Goal: Communication & Community: Ask a question

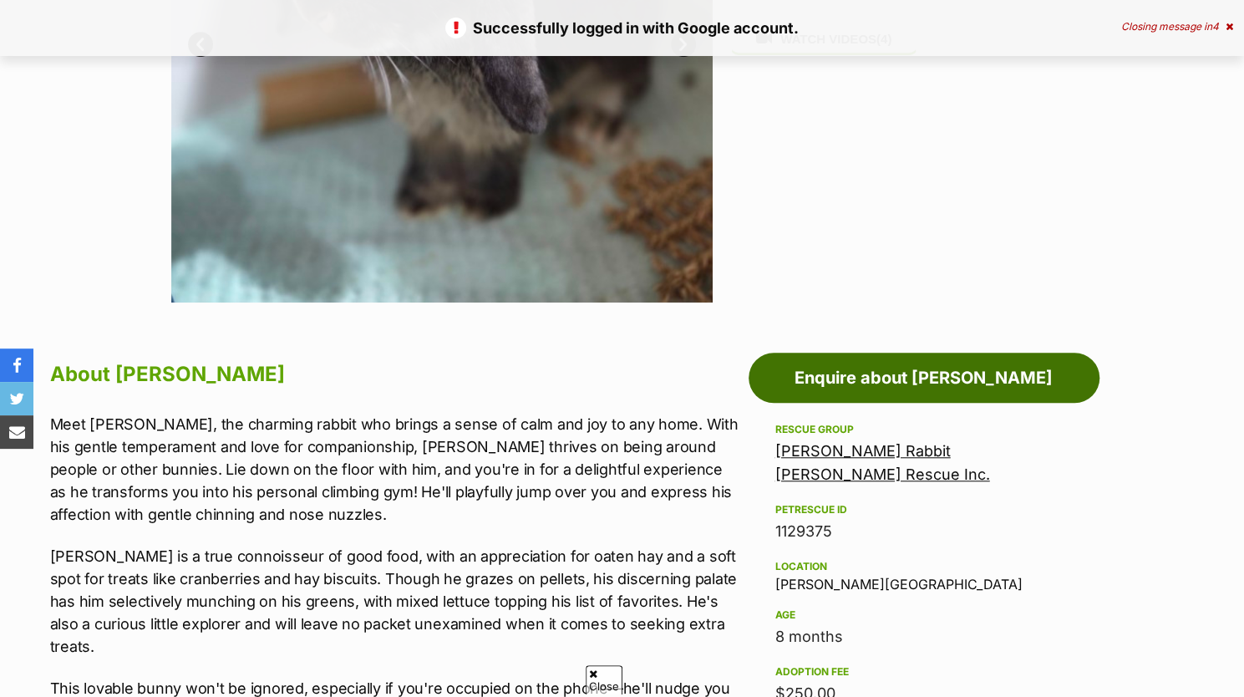
click at [854, 365] on link "Enquire about Floyd" at bounding box center [924, 378] width 351 height 50
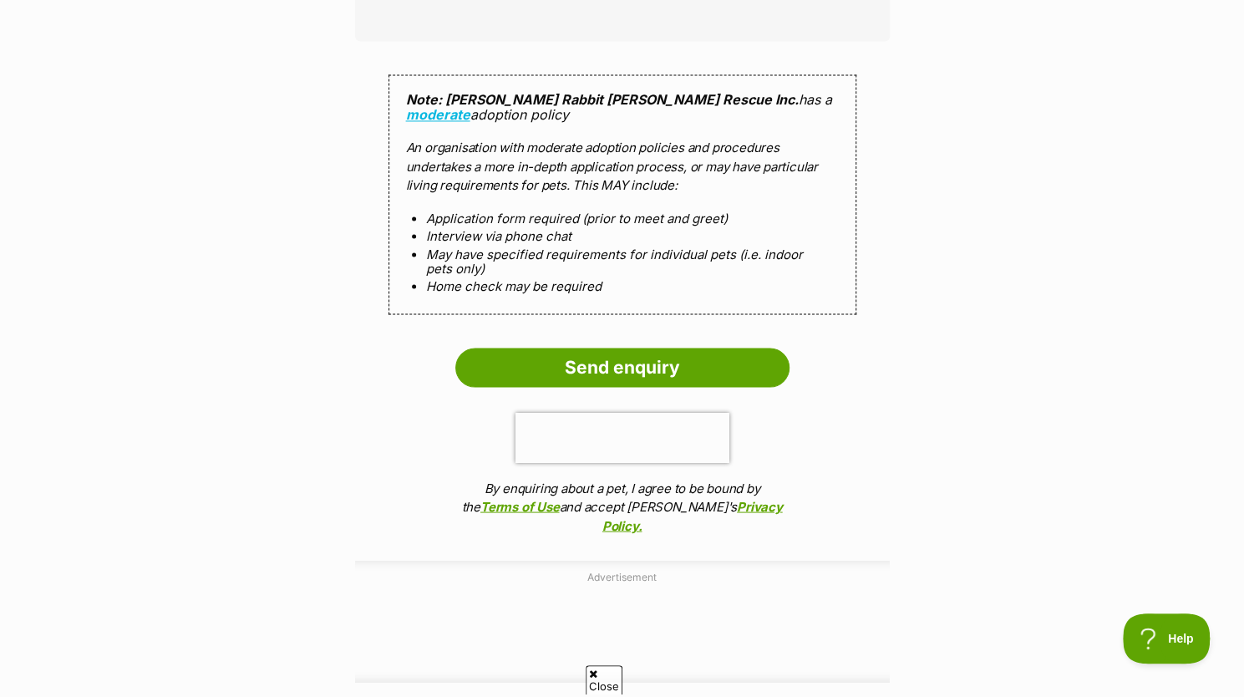
scroll to position [1564, 0]
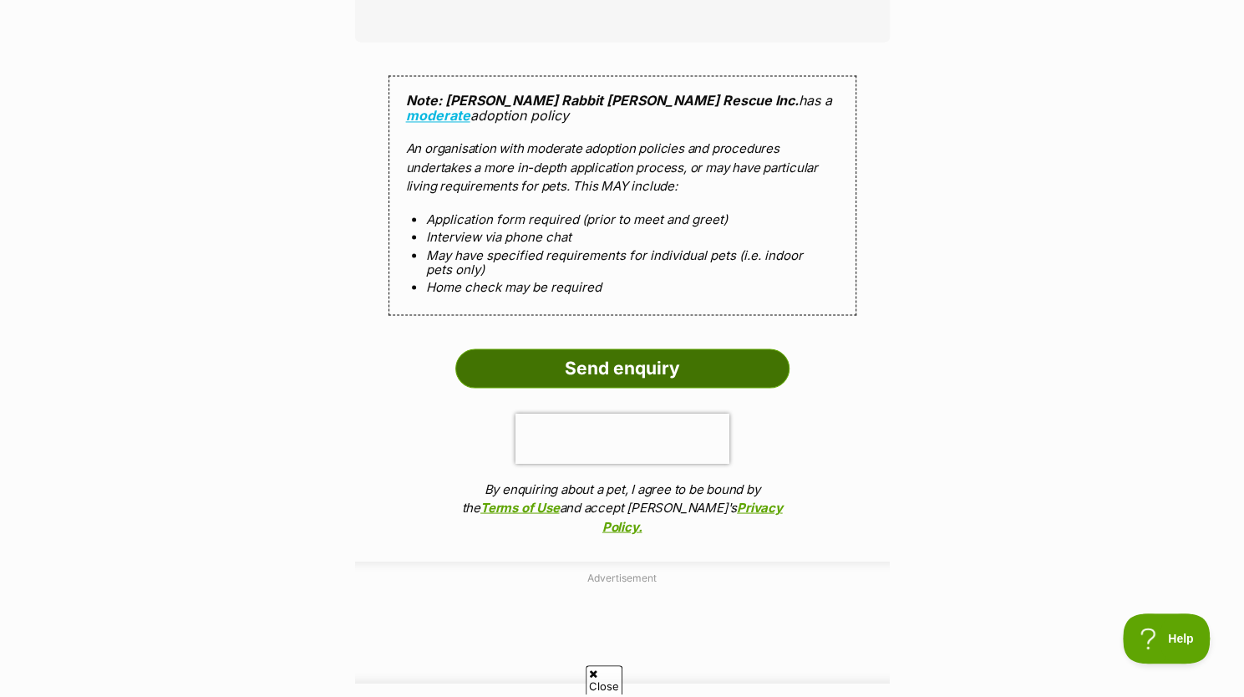
click at [673, 348] on input "Send enquiry" at bounding box center [622, 367] width 334 height 38
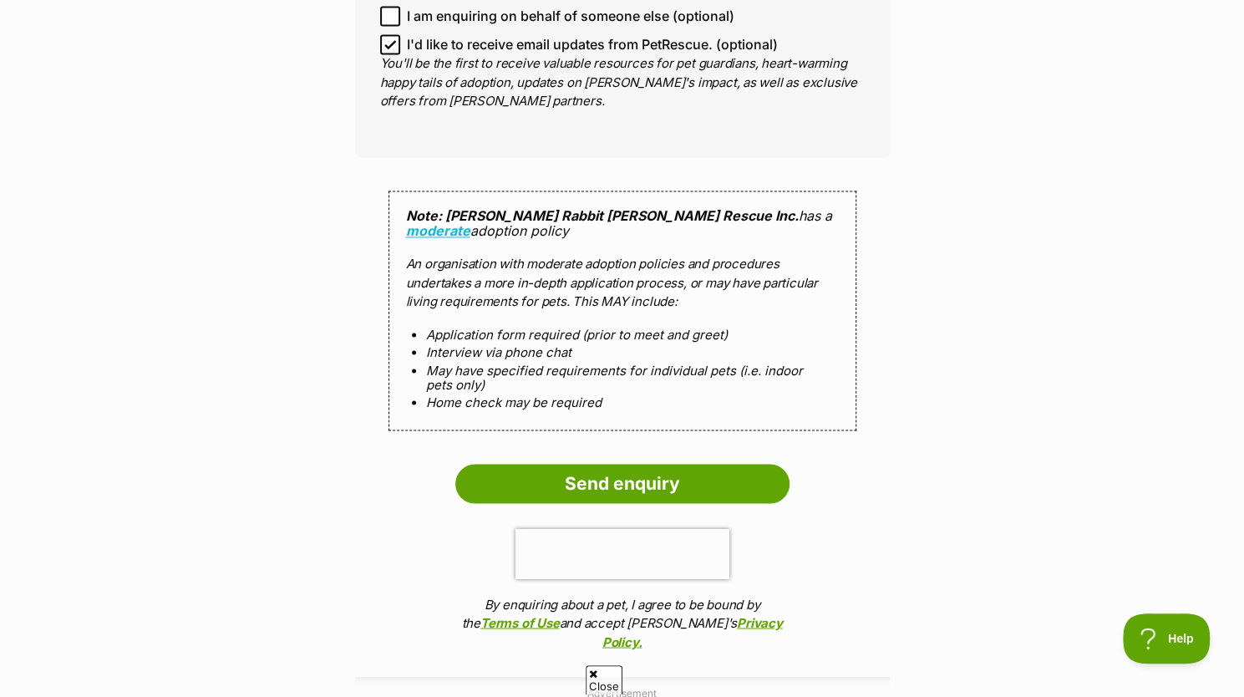
scroll to position [1435, 0]
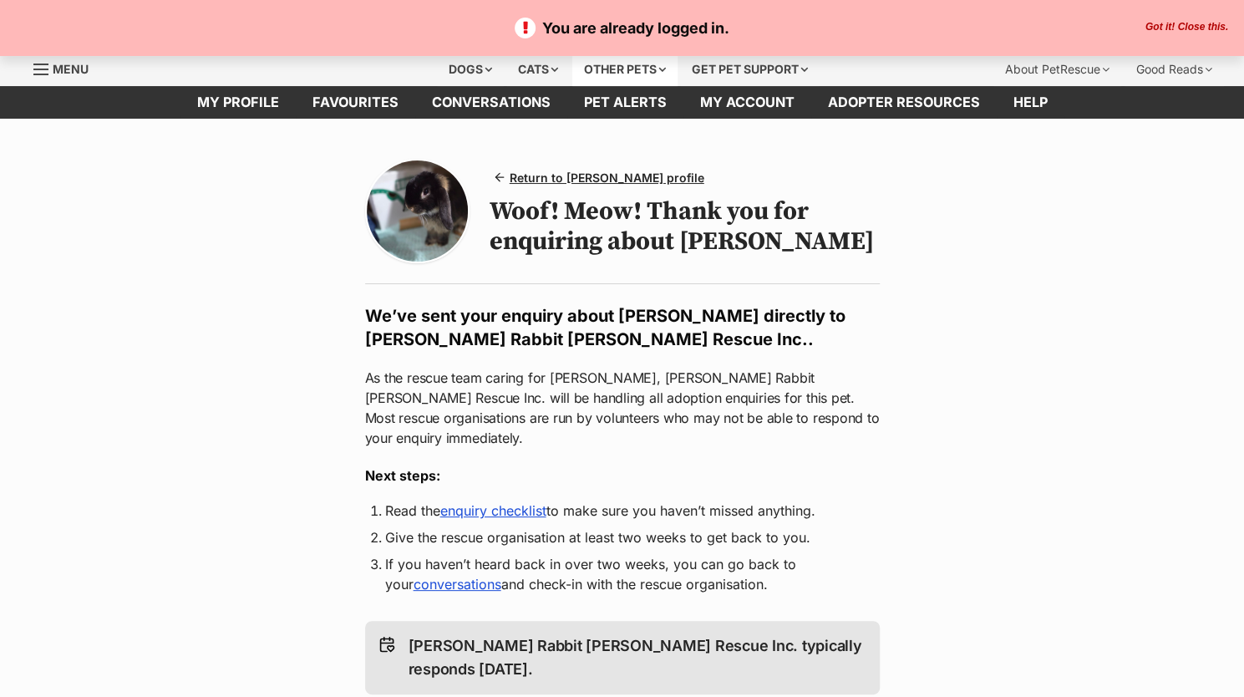
click at [617, 61] on div "Other pets" at bounding box center [624, 69] width 105 height 33
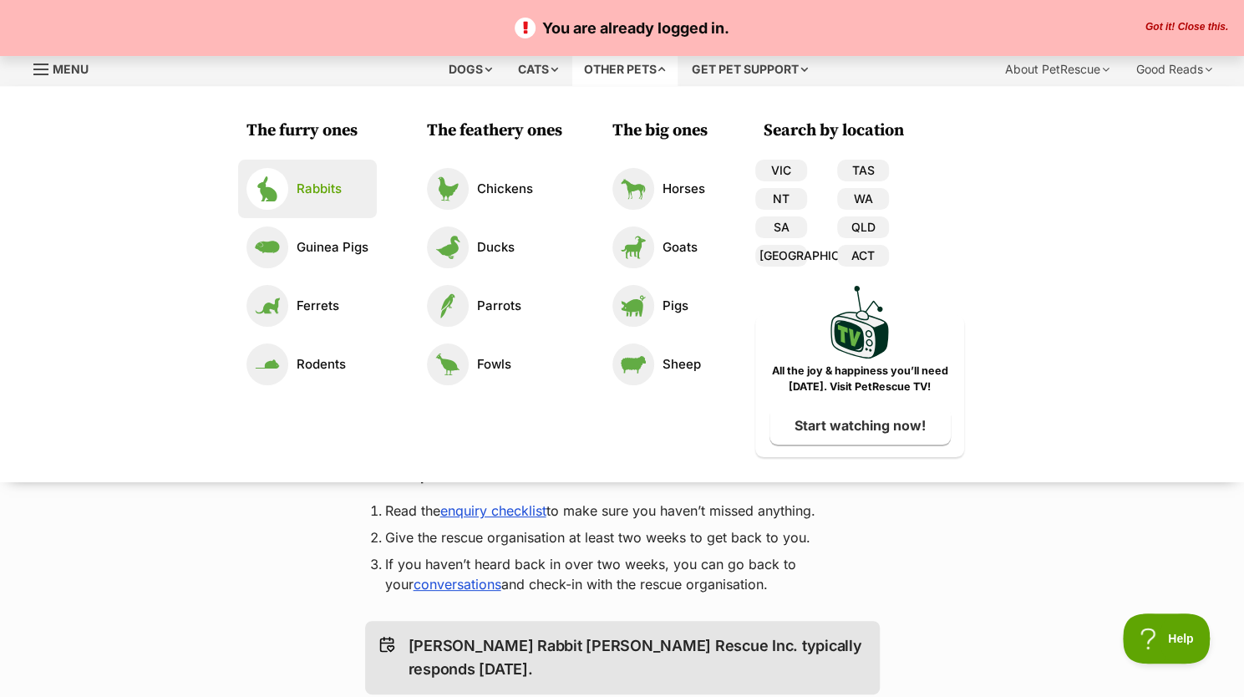
click at [330, 176] on link "Rabbits" at bounding box center [307, 189] width 122 height 42
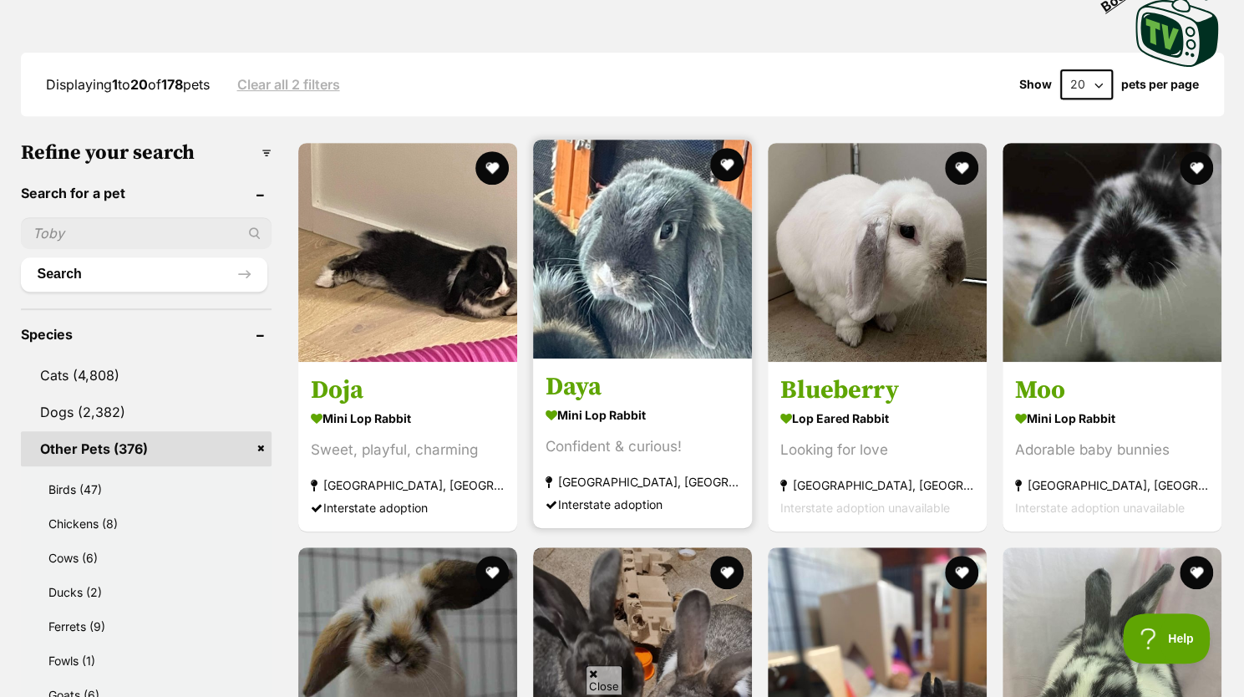
scroll to position [406, 0]
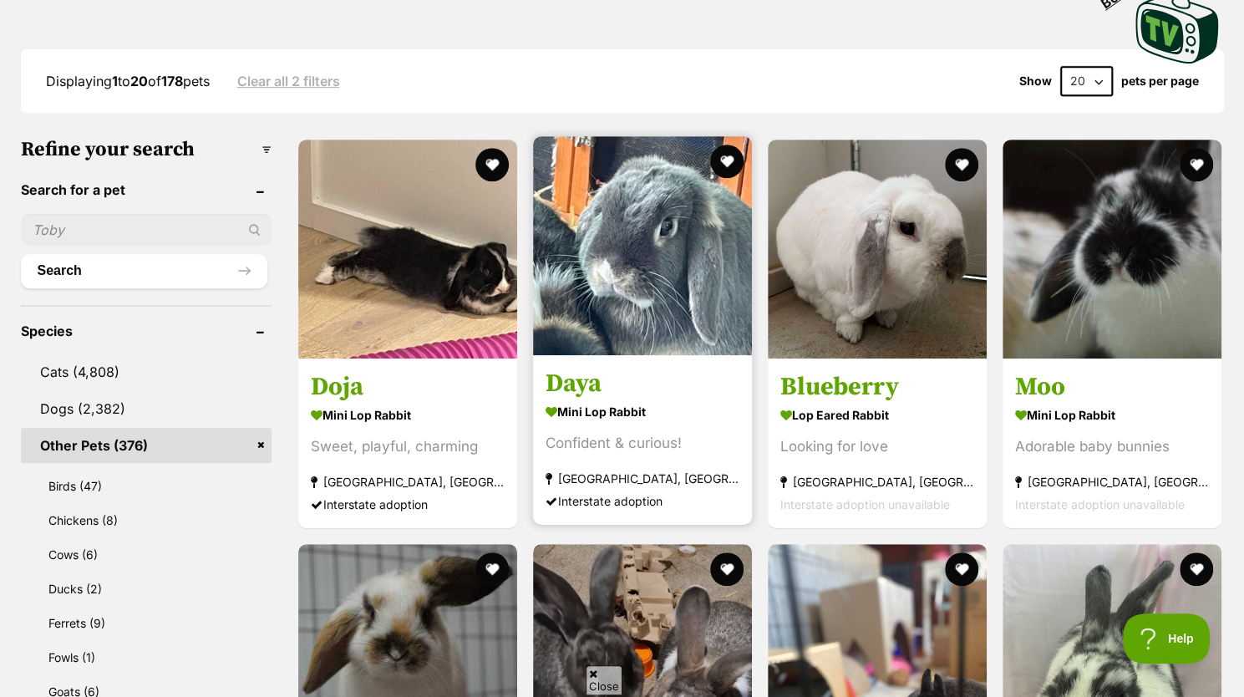
click at [688, 470] on strong "Brunswick, VIC" at bounding box center [643, 478] width 194 height 23
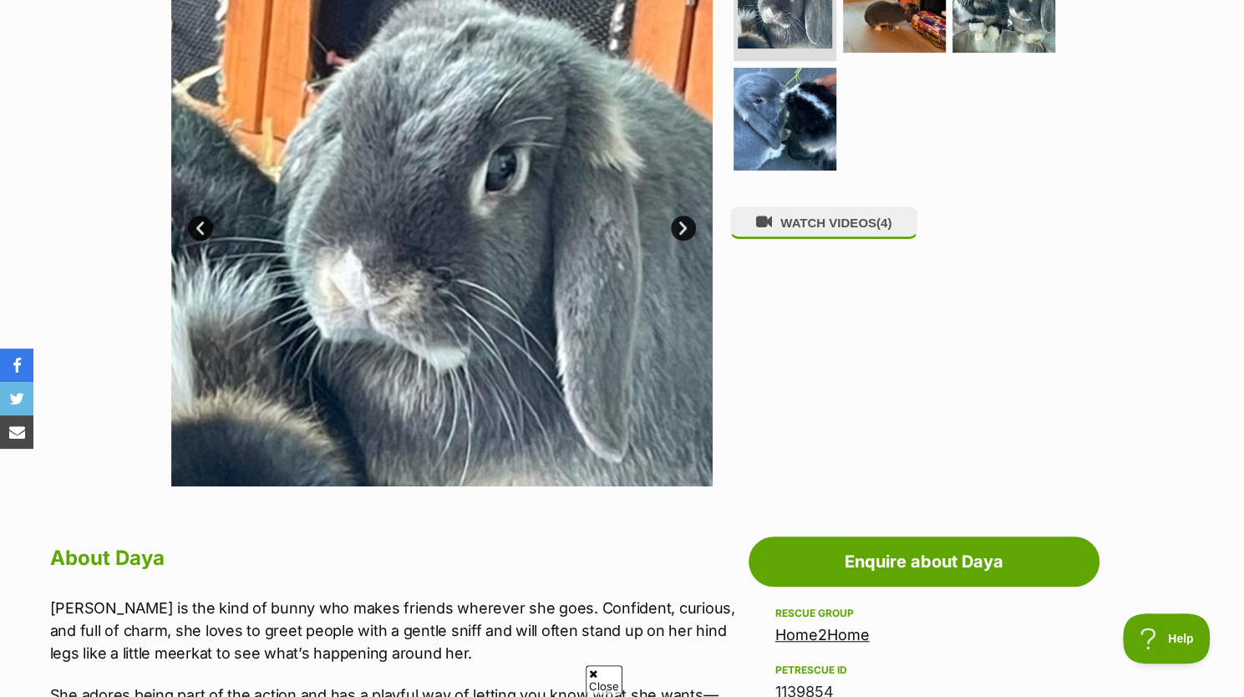
scroll to position [575, 0]
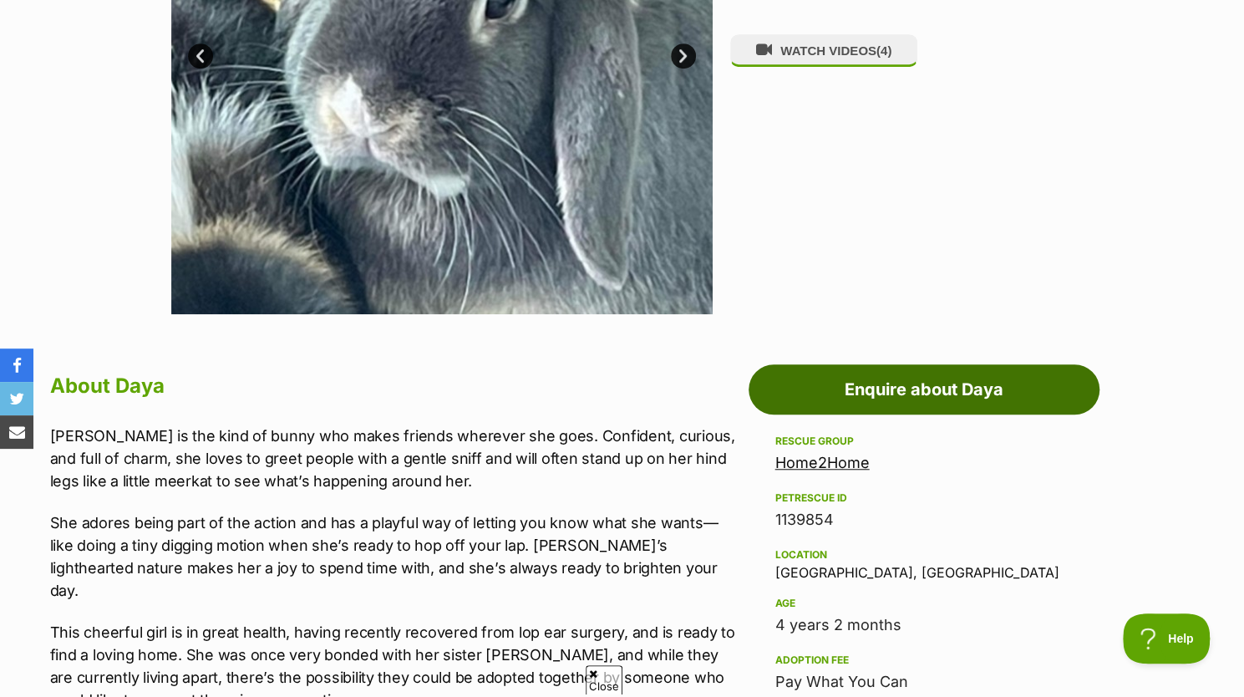
click at [881, 384] on link "Enquire about Daya" at bounding box center [924, 389] width 351 height 50
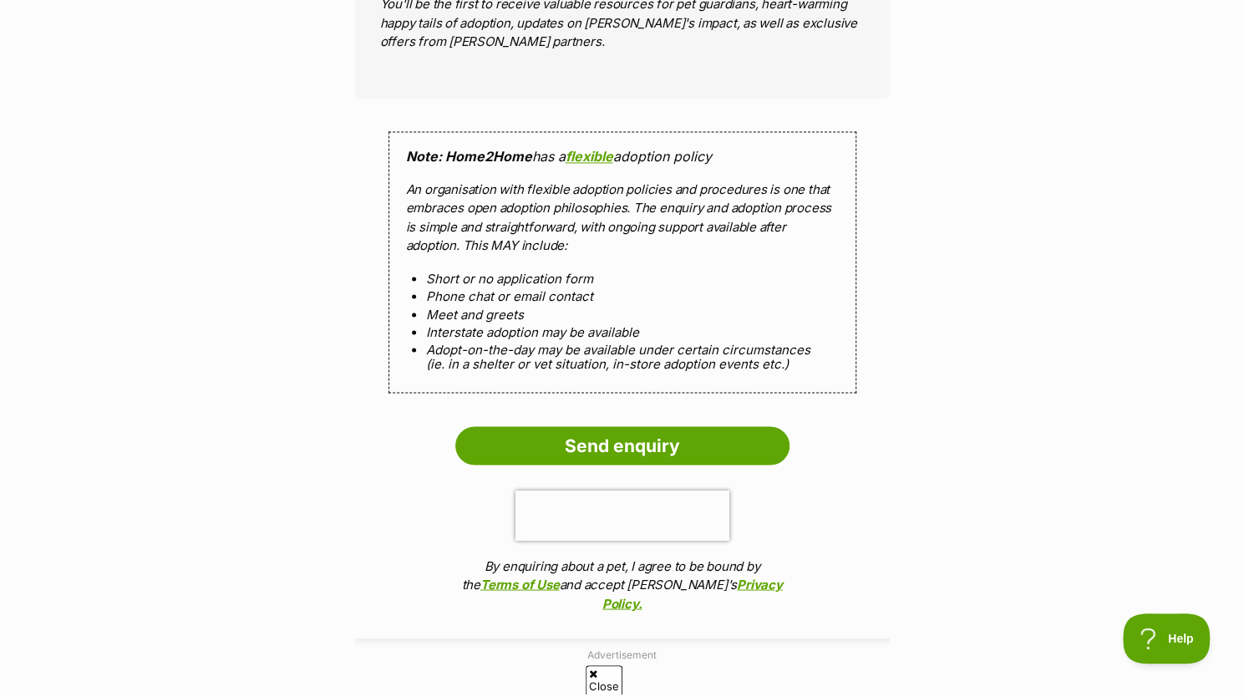
scroll to position [1496, 0]
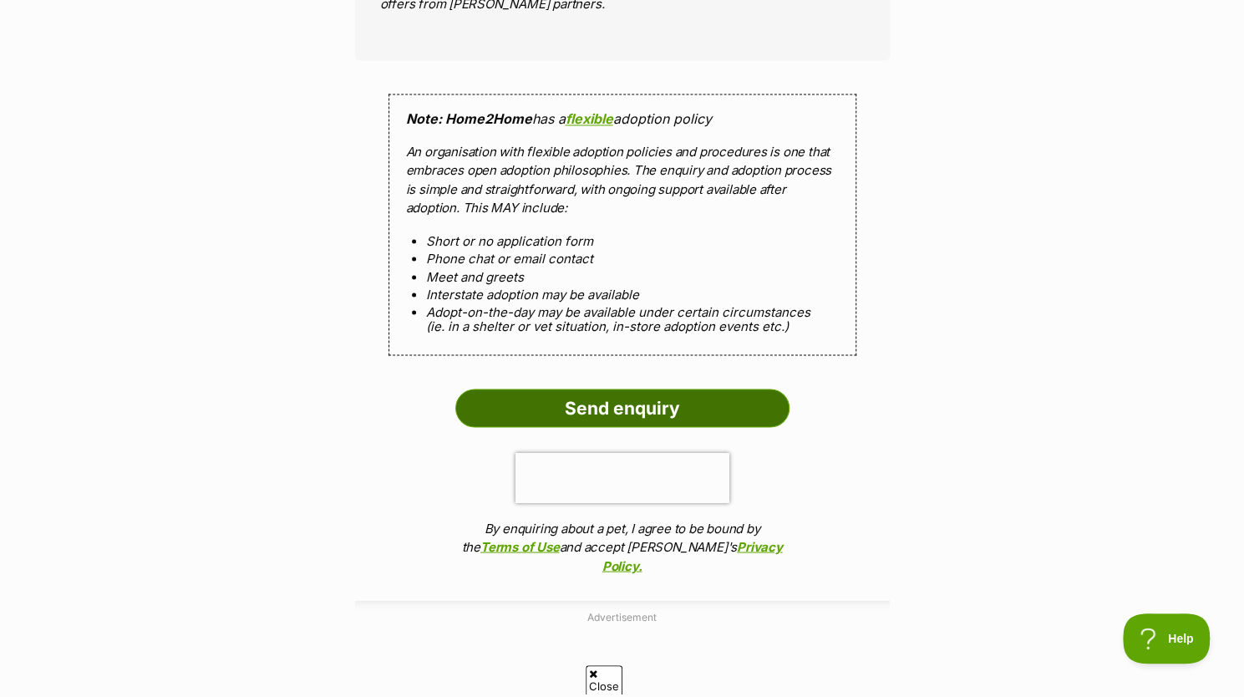
click at [658, 398] on input "Send enquiry" at bounding box center [622, 407] width 334 height 38
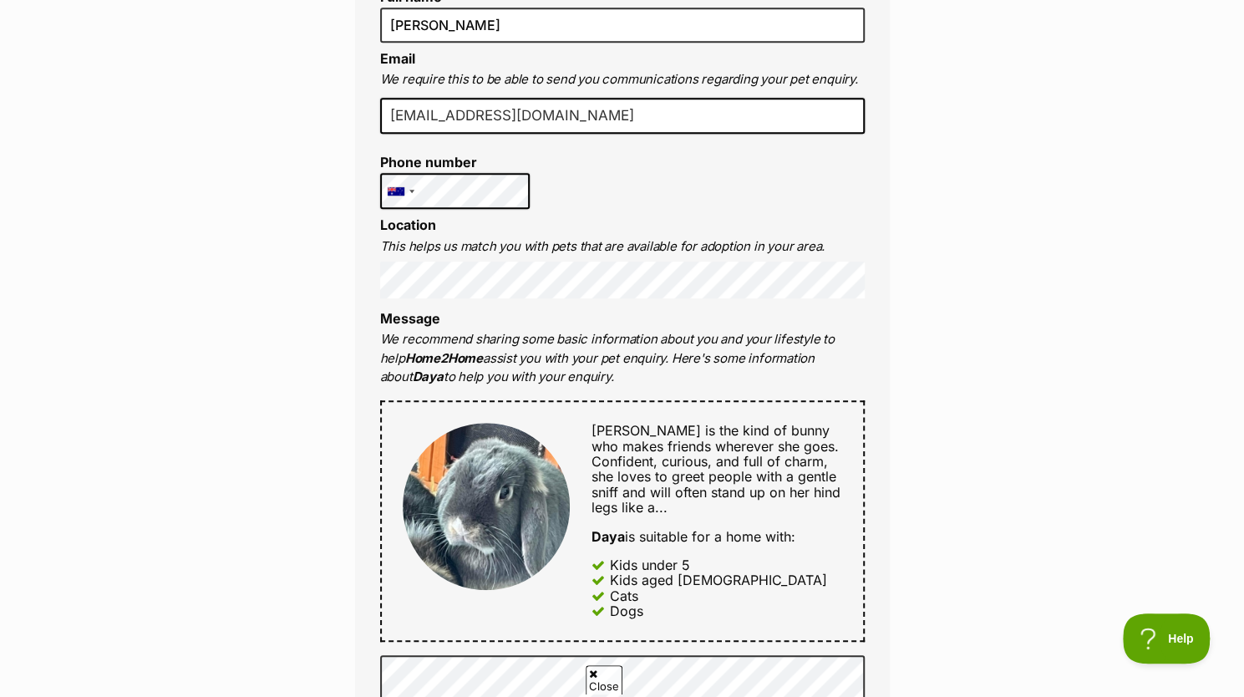
scroll to position [494, 0]
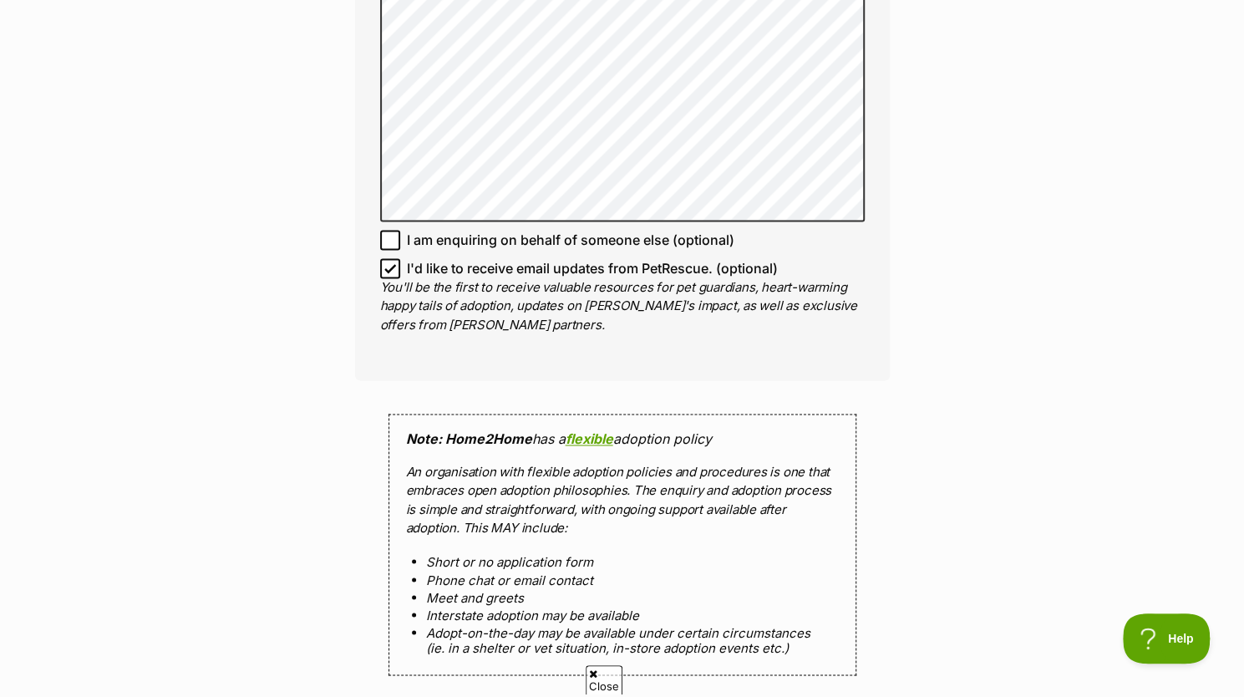
scroll to position [1408, 0]
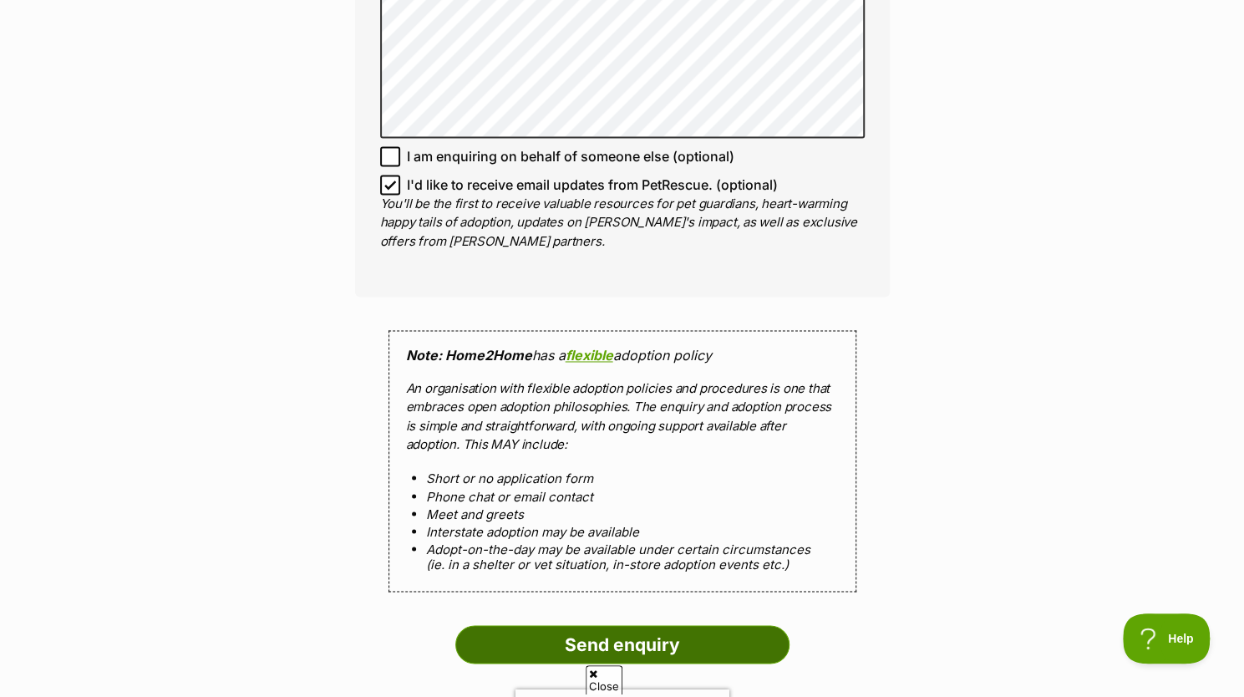
click at [609, 629] on input "Send enquiry" at bounding box center [622, 644] width 334 height 38
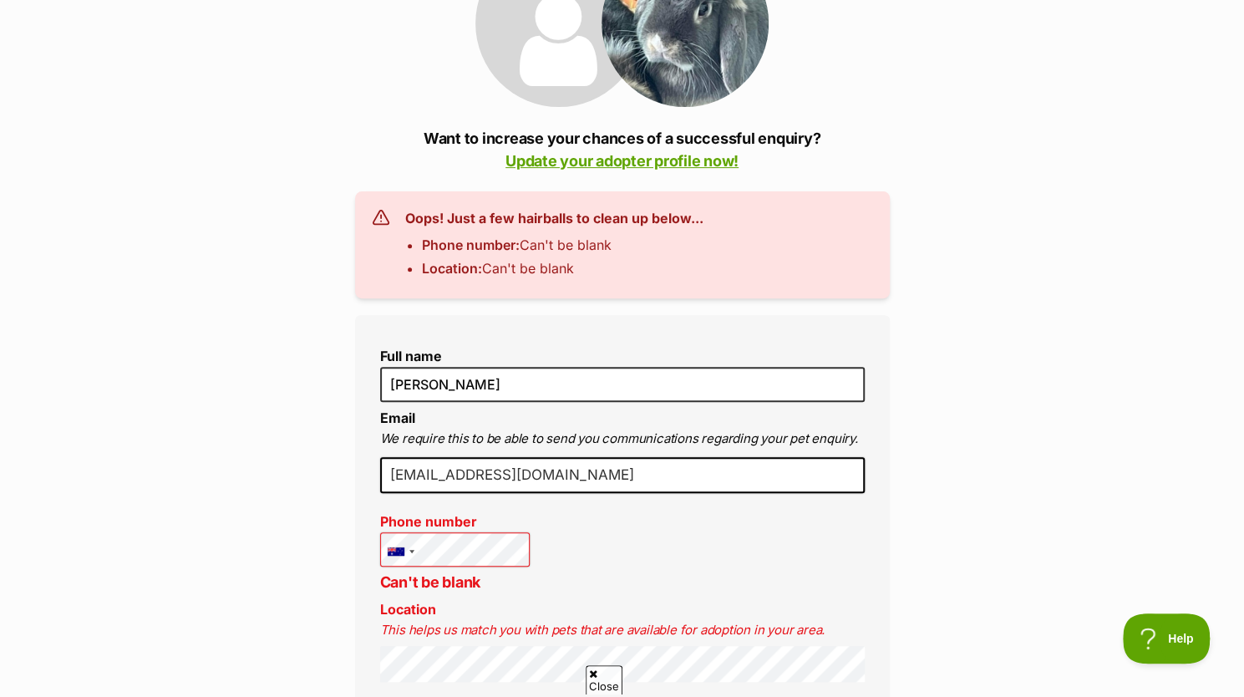
scroll to position [0, 0]
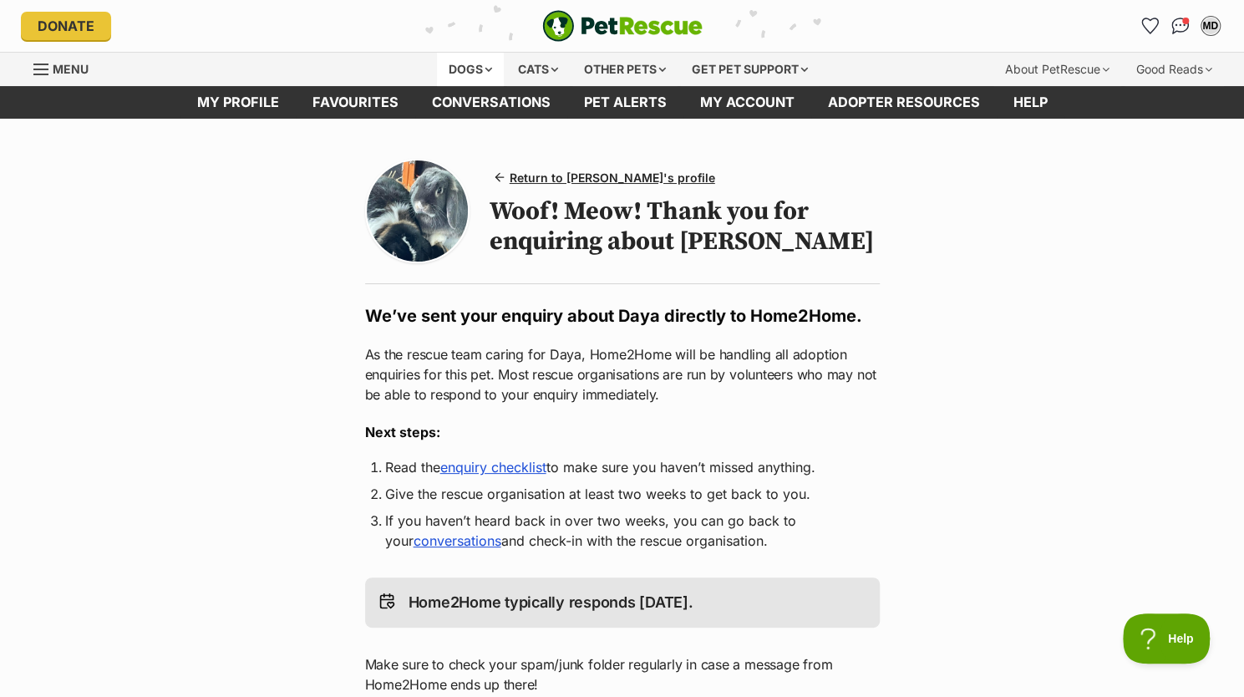
click at [469, 69] on div "Dogs" at bounding box center [470, 69] width 67 height 33
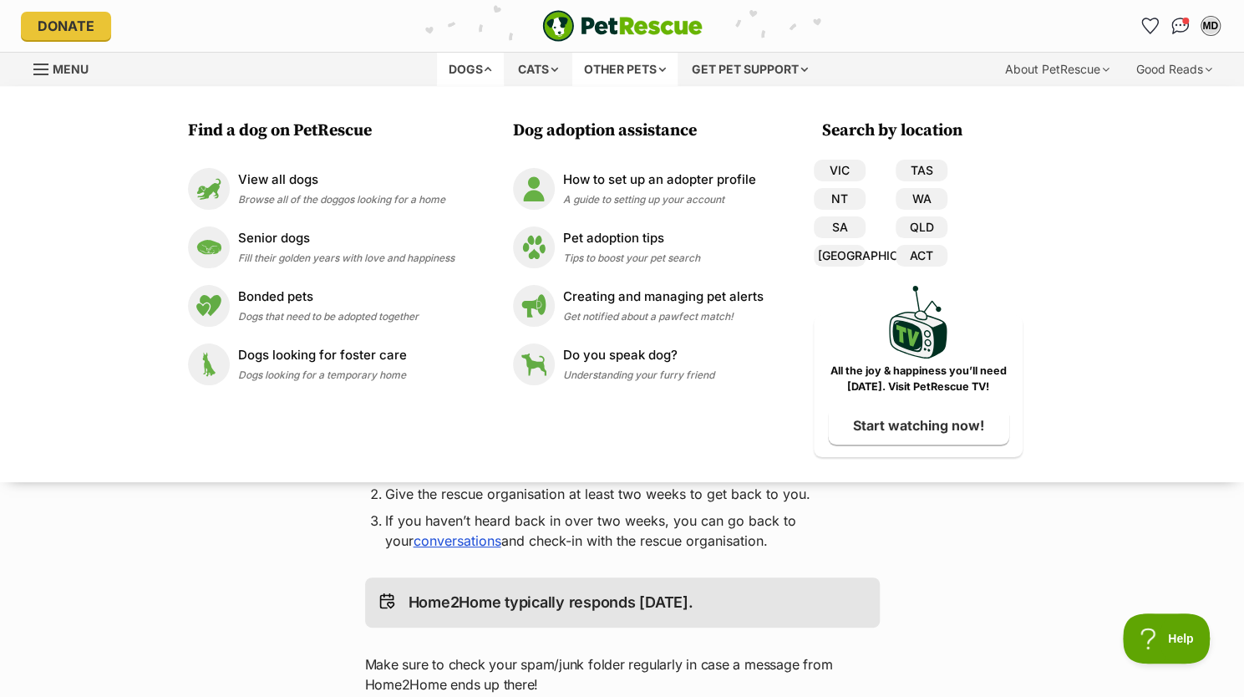
click at [597, 74] on div "Other pets" at bounding box center [624, 69] width 105 height 33
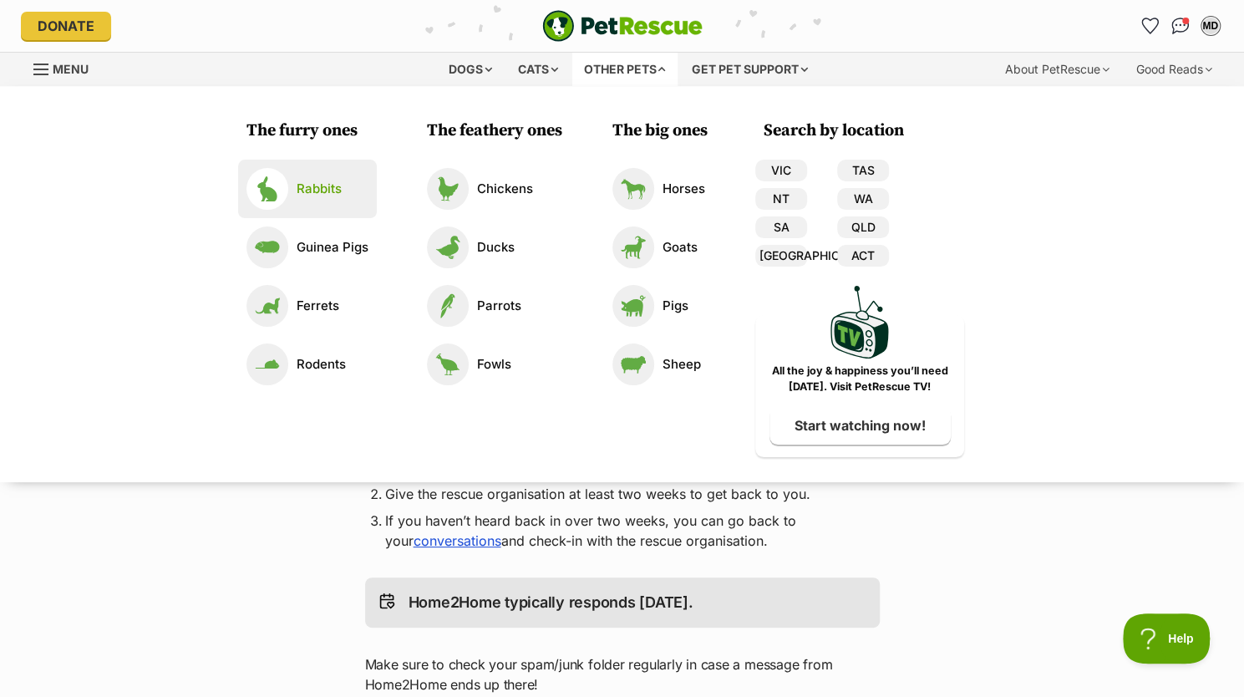
click at [332, 210] on li "Rabbits" at bounding box center [307, 189] width 139 height 58
click at [332, 204] on link "Rabbits" at bounding box center [307, 189] width 122 height 42
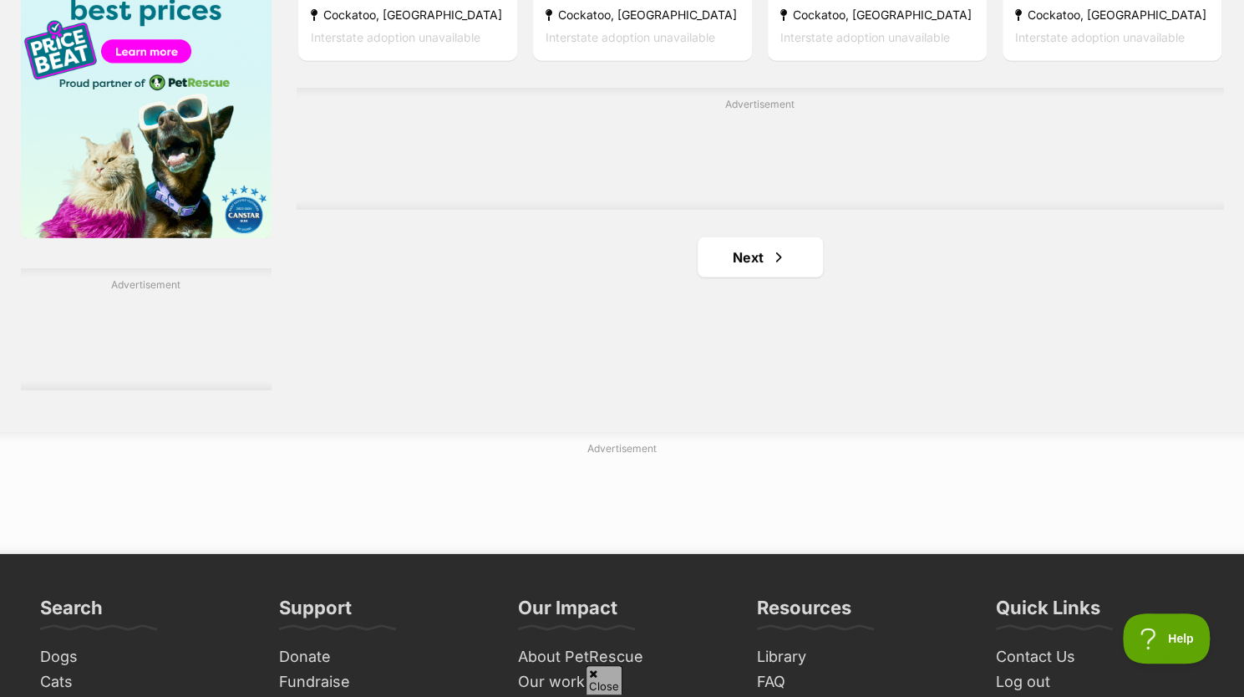
scroll to position [2815, 0]
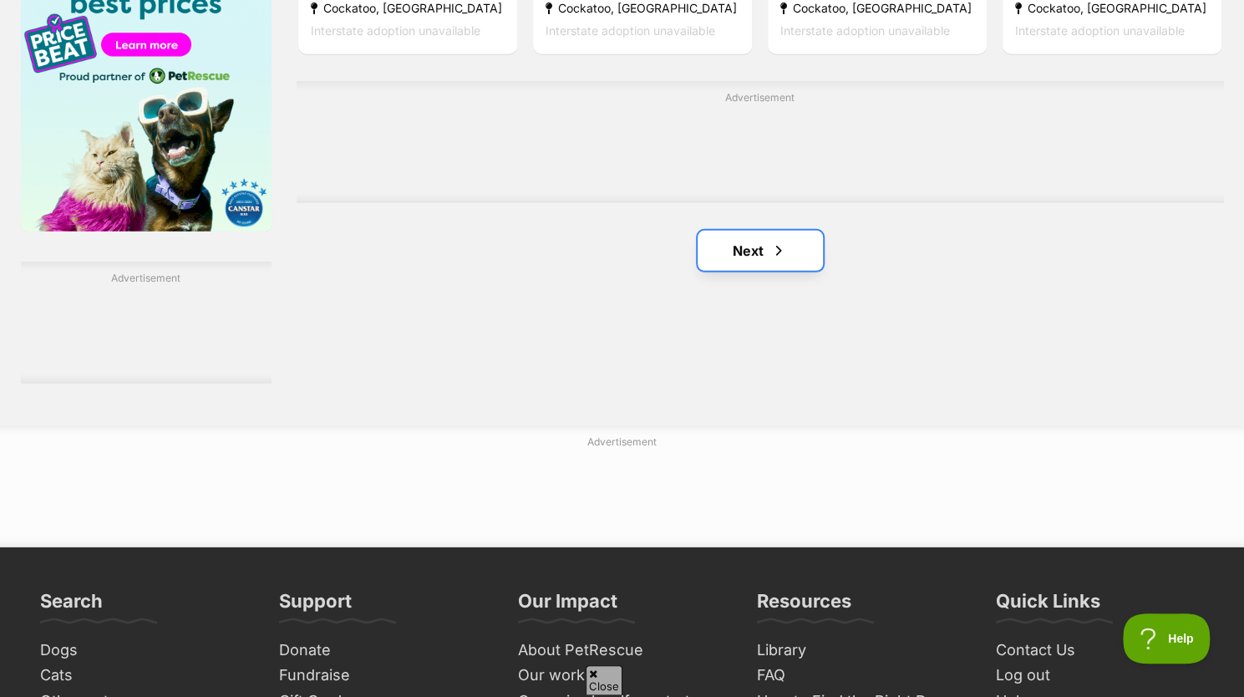
click at [753, 247] on link "Next" at bounding box center [760, 251] width 125 height 40
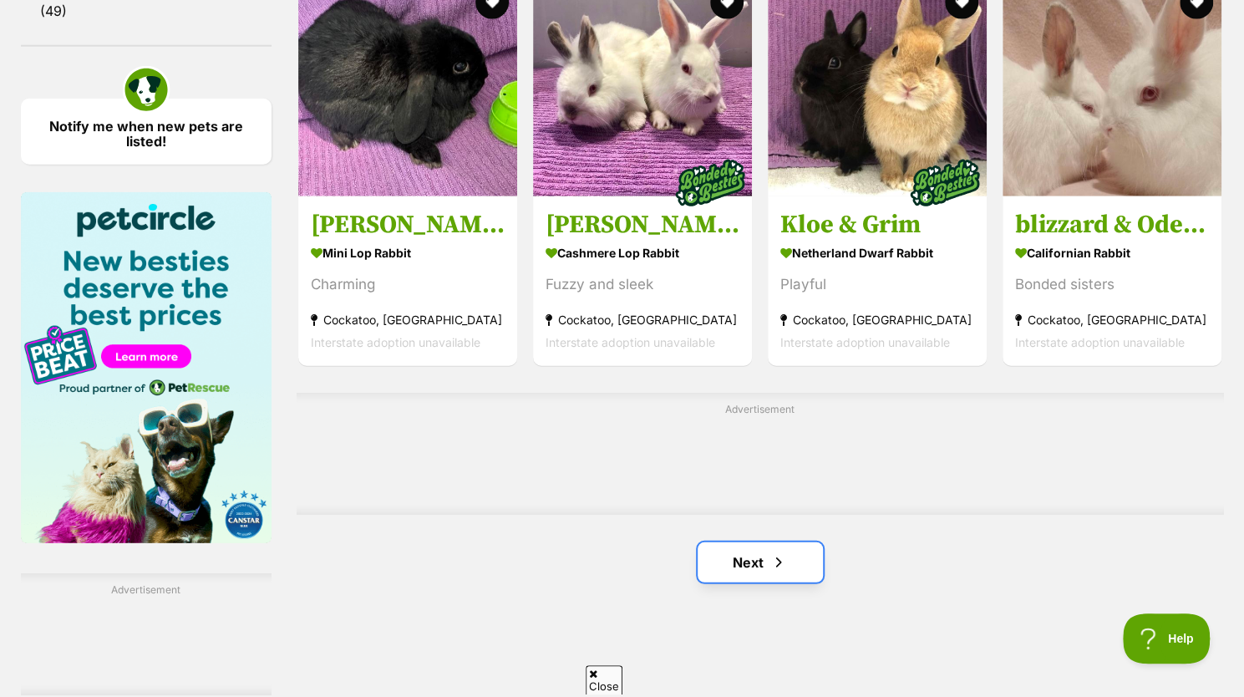
scroll to position [2418, 0]
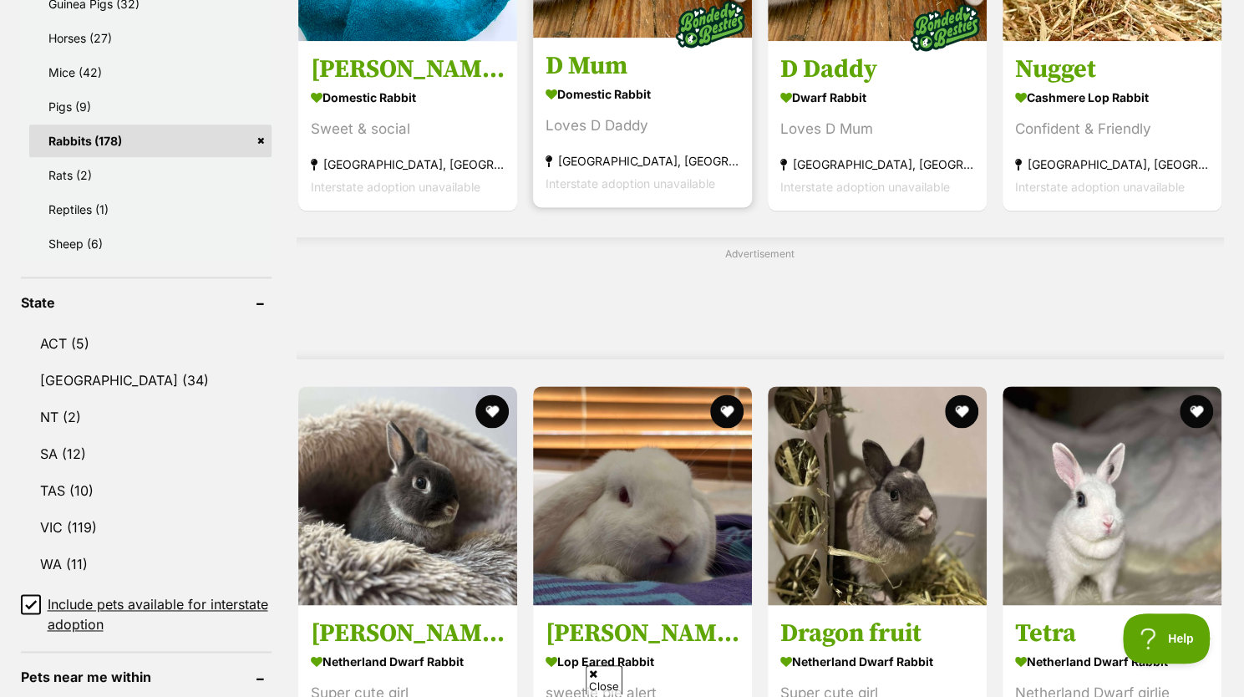
scroll to position [1315, 0]
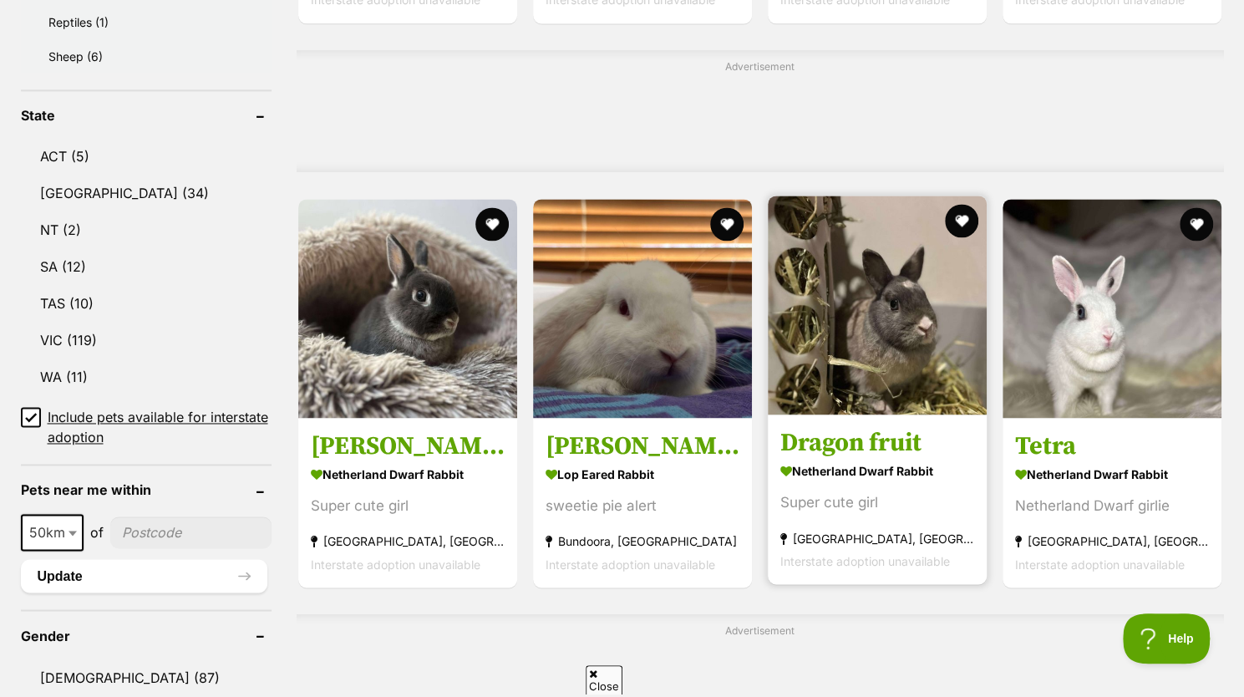
click at [883, 494] on div "Super cute girl" at bounding box center [877, 501] width 194 height 23
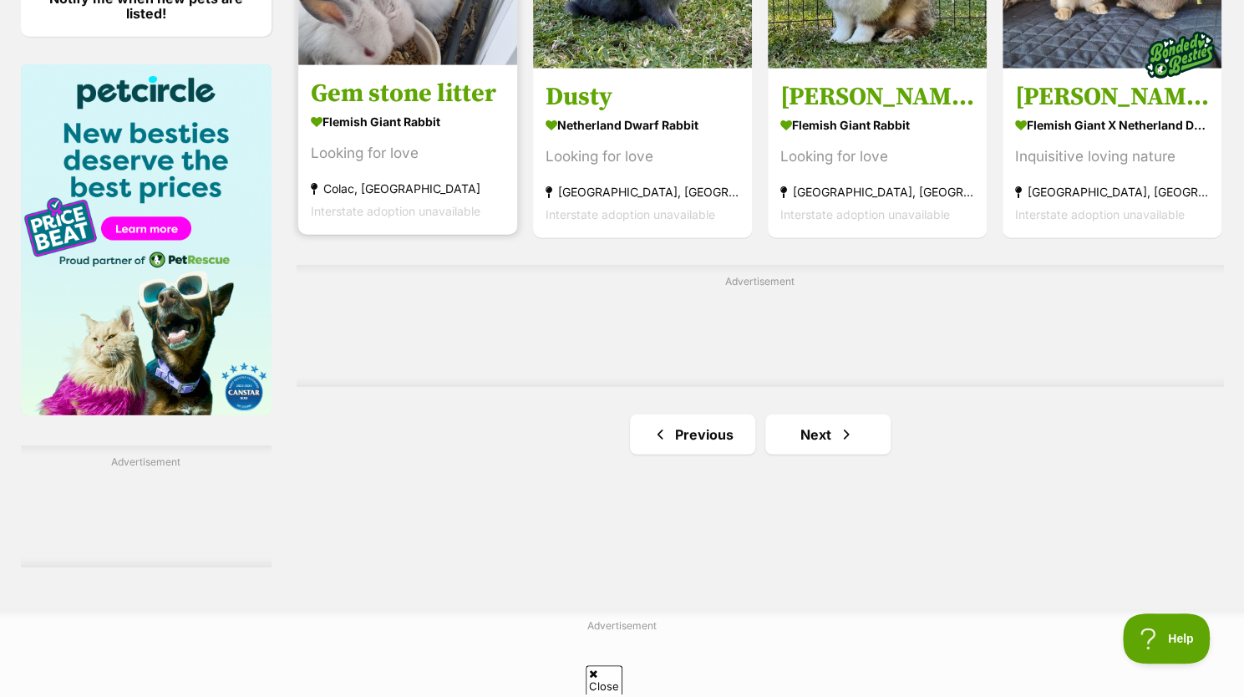
scroll to position [2632, 0]
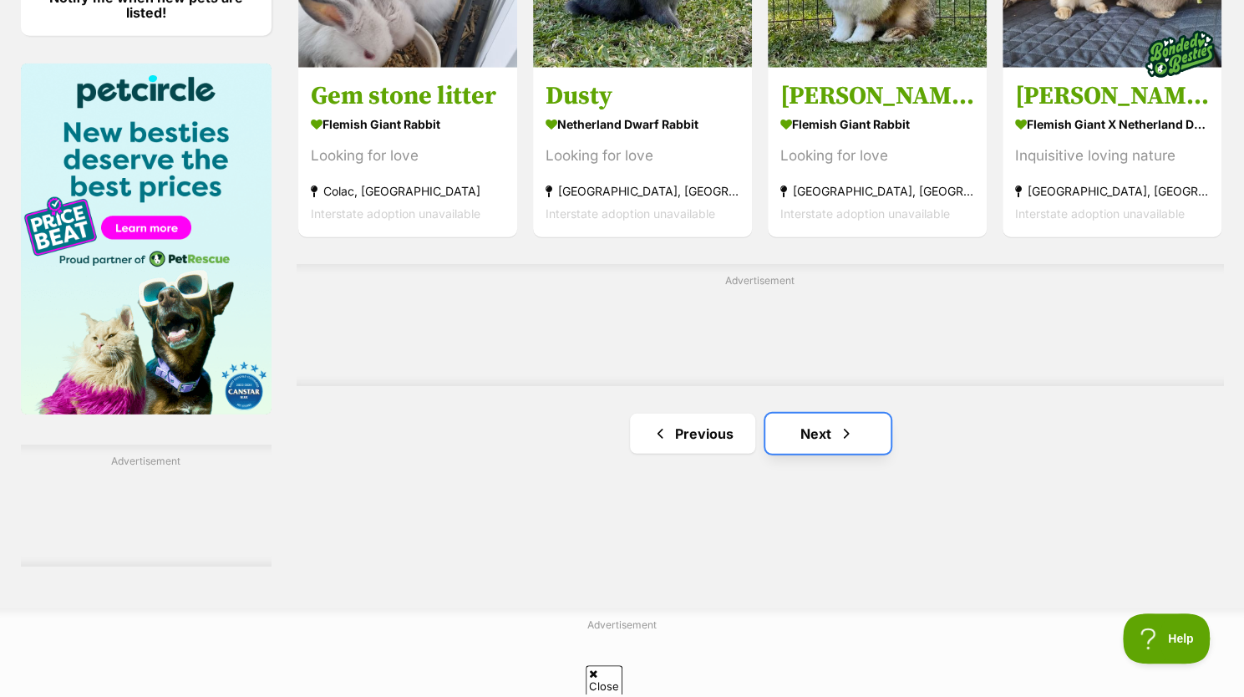
click at [825, 429] on link "Next" at bounding box center [827, 434] width 125 height 40
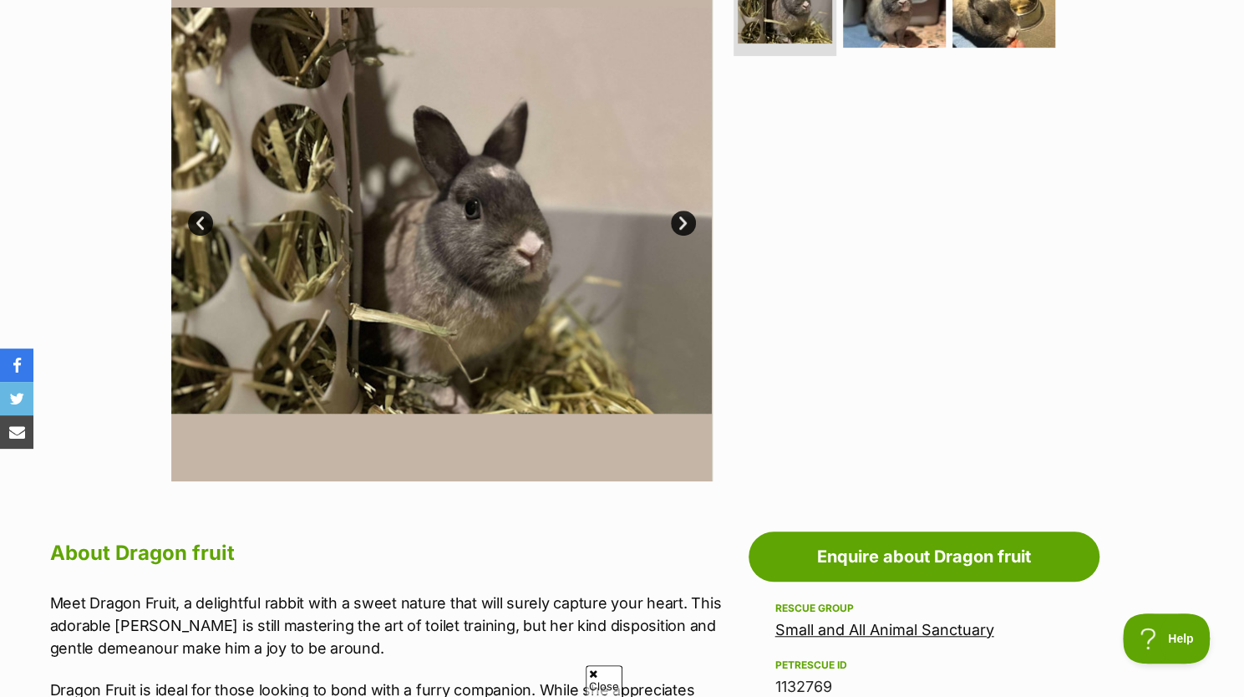
scroll to position [407, 0]
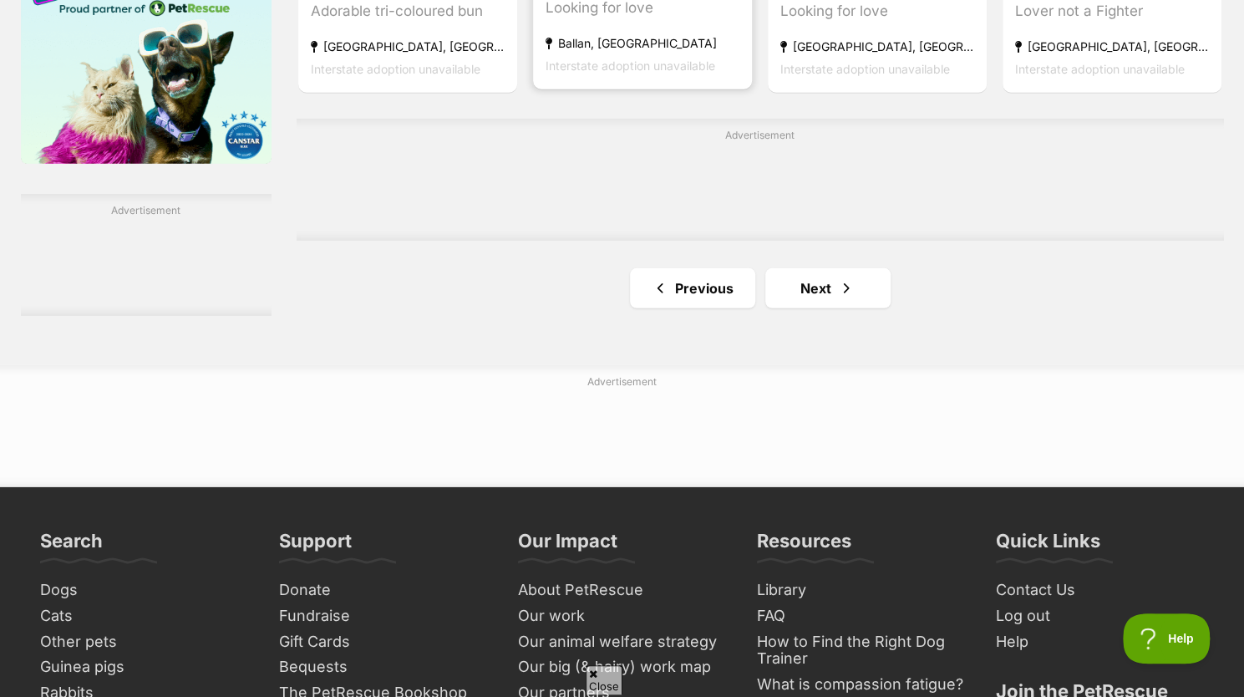
scroll to position [2905, 0]
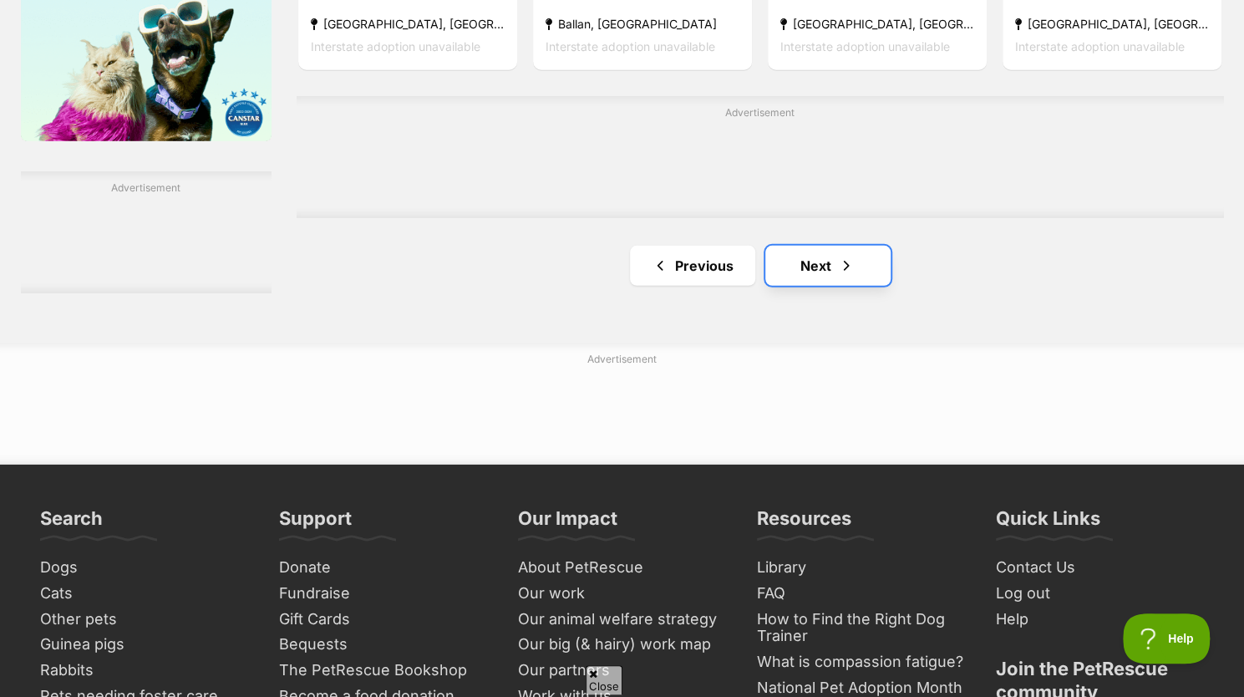
click at [857, 275] on link "Next" at bounding box center [827, 266] width 125 height 40
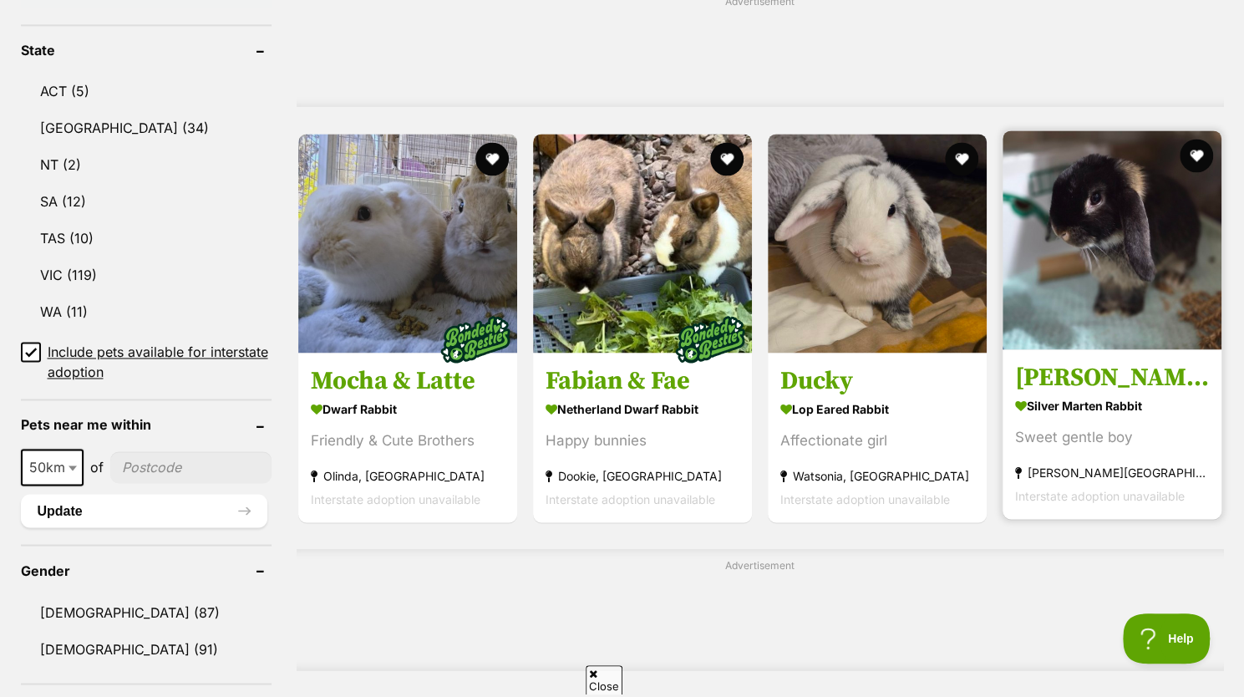
scroll to position [1394, 0]
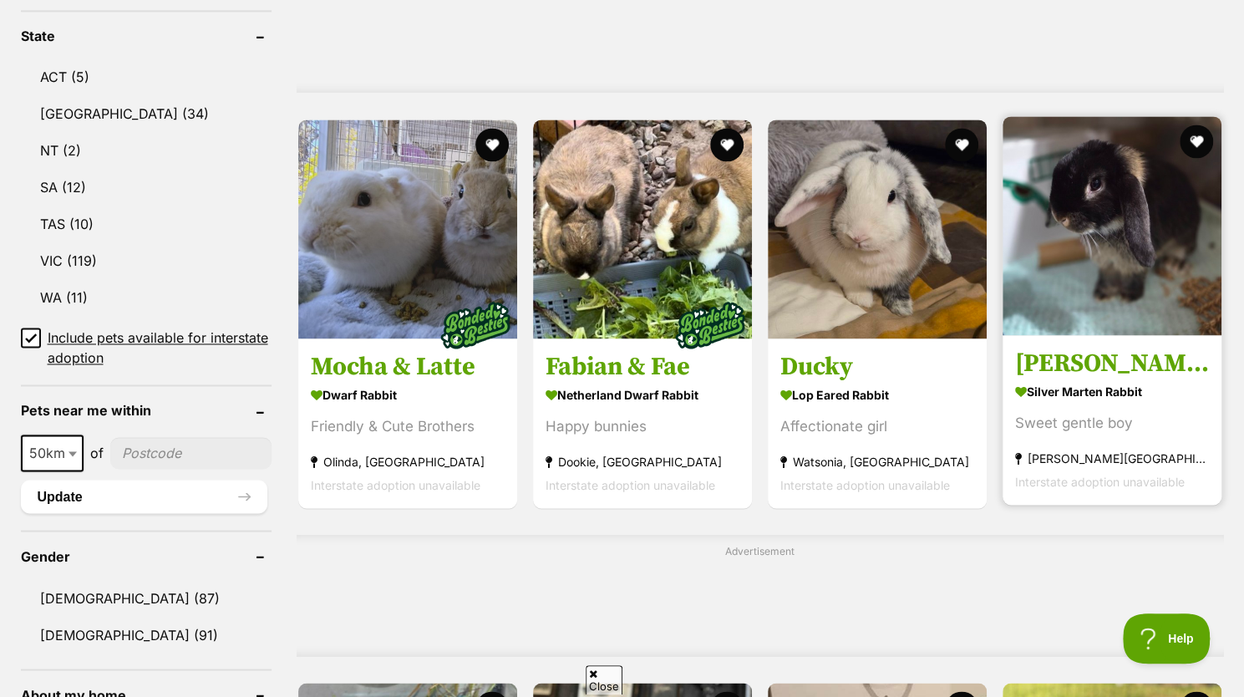
click at [1134, 285] on img at bounding box center [1111, 225] width 219 height 219
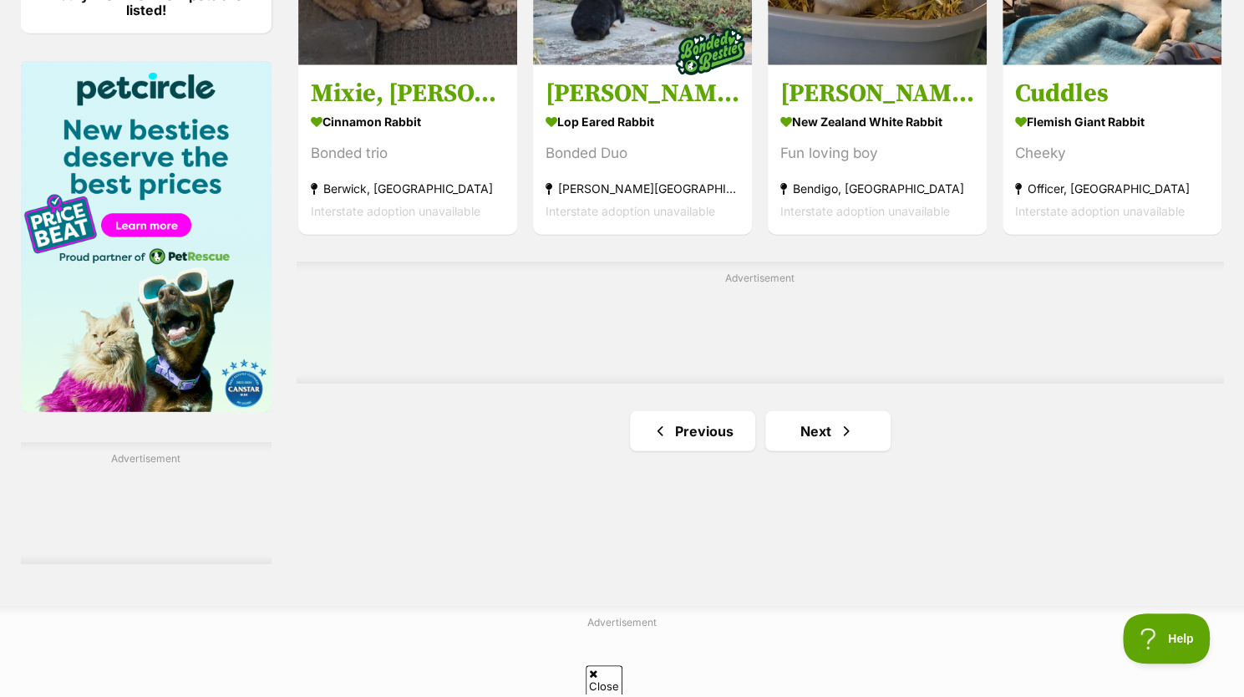
scroll to position [2654, 0]
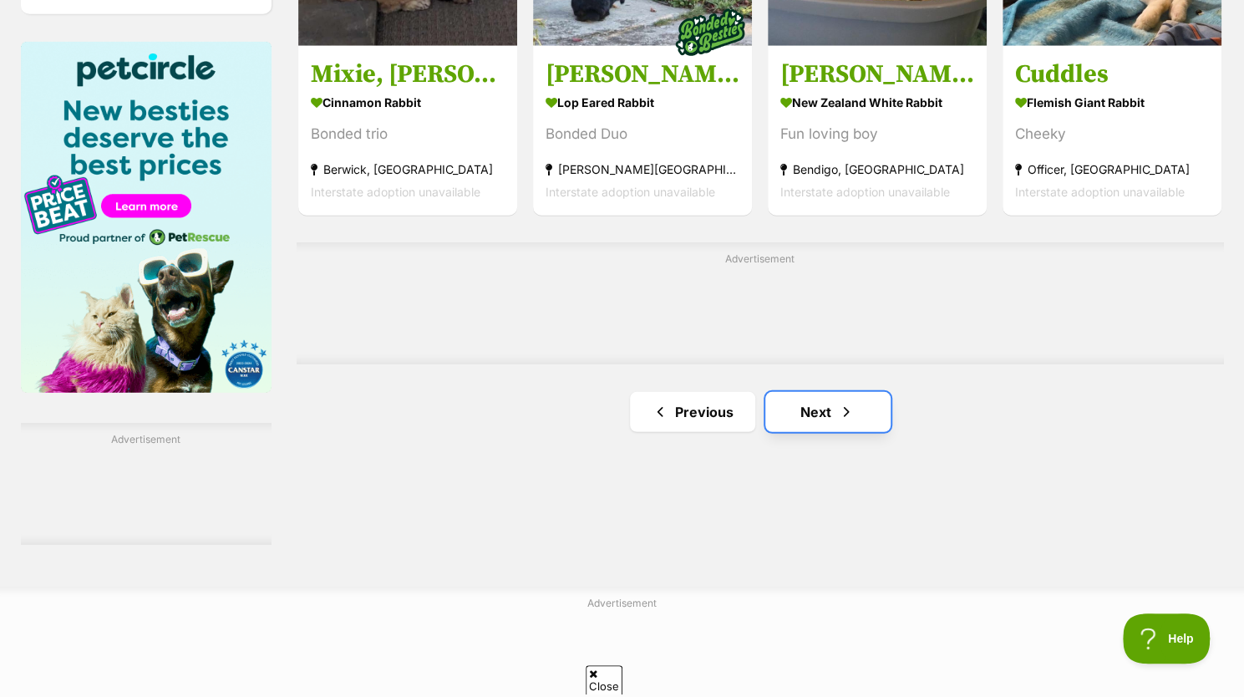
click at [809, 416] on link "Next" at bounding box center [827, 412] width 125 height 40
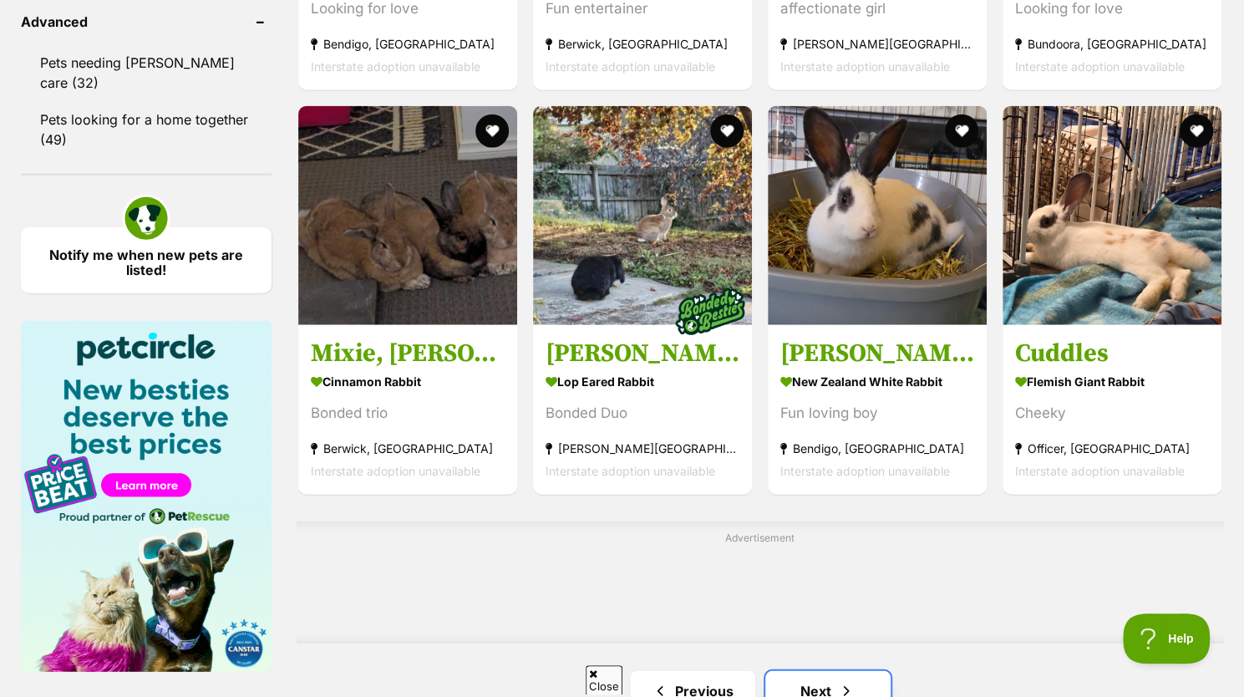
scroll to position [2376, 0]
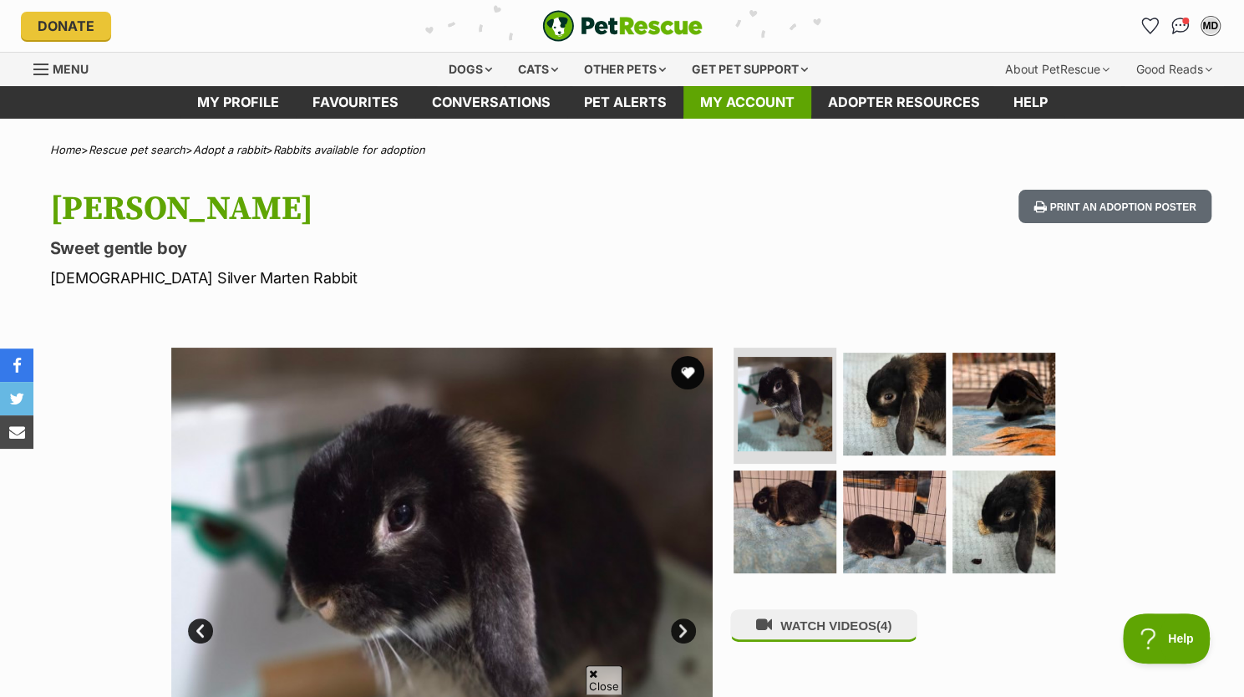
scroll to position [164, 0]
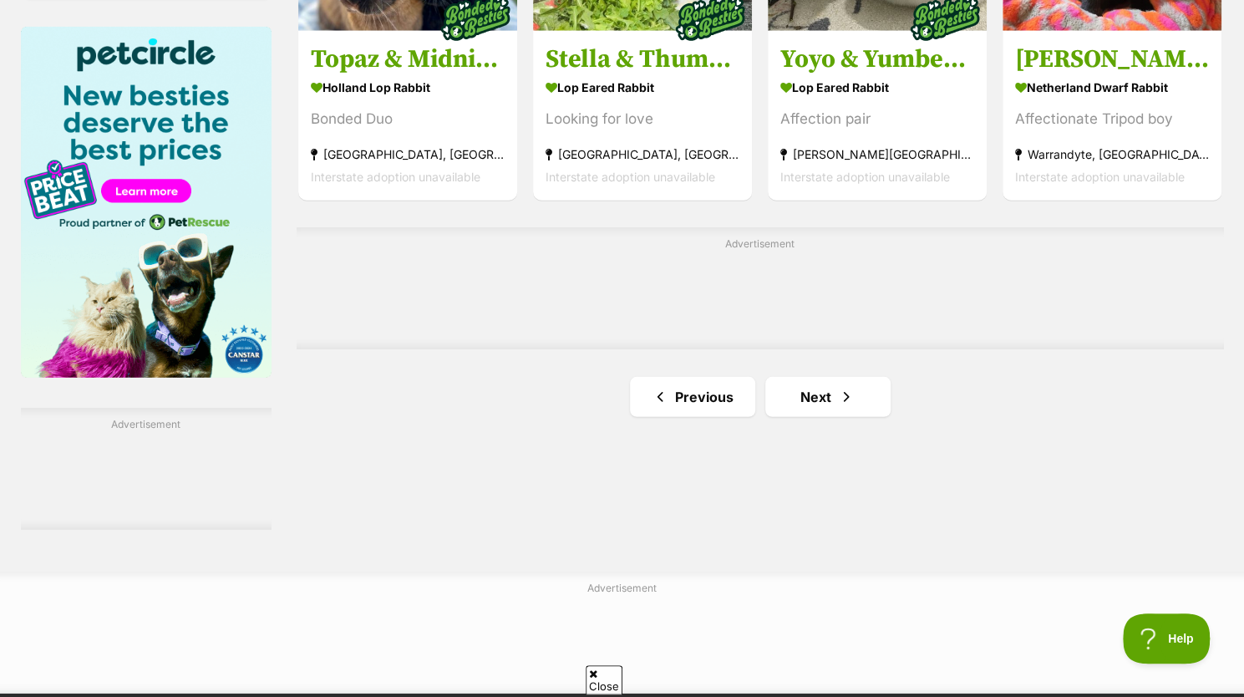
scroll to position [2668, 0]
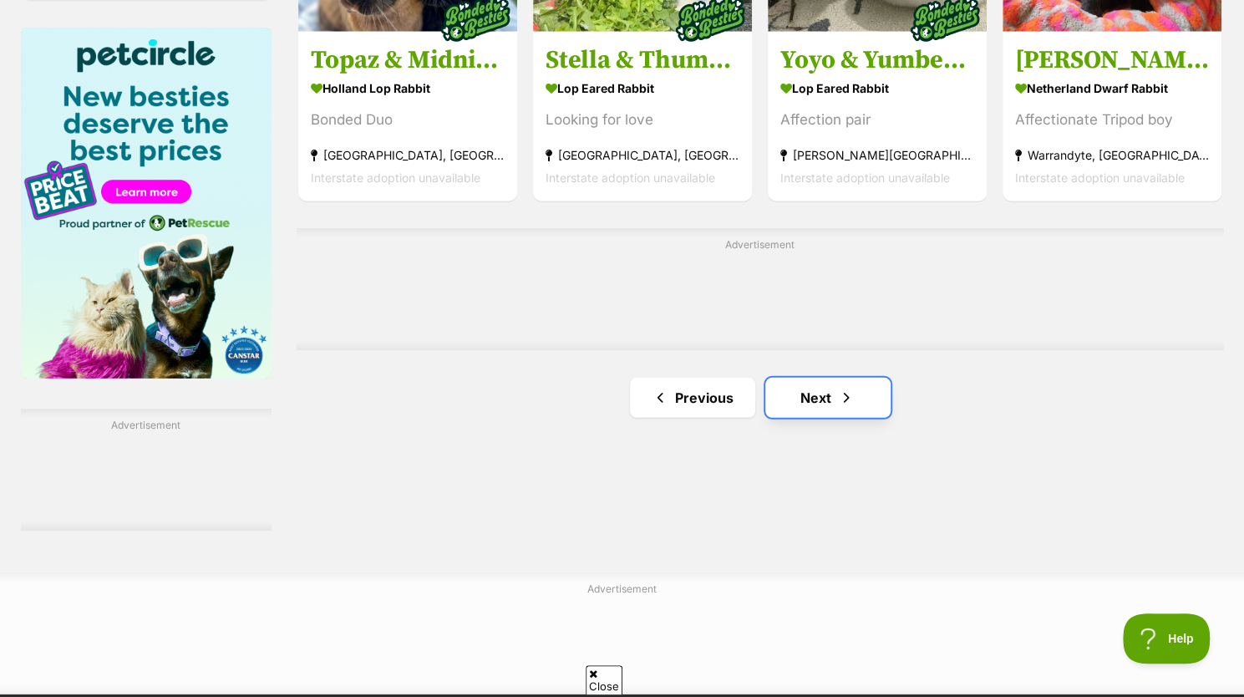
click at [805, 381] on link "Next" at bounding box center [827, 398] width 125 height 40
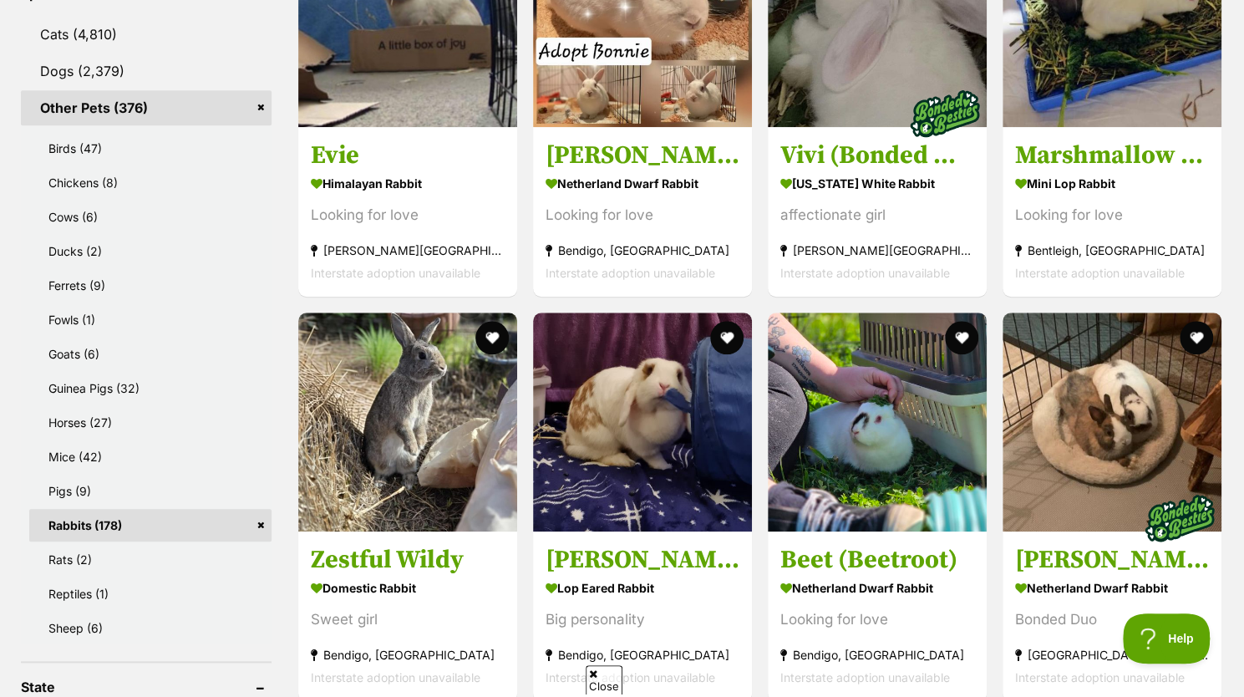
scroll to position [792, 0]
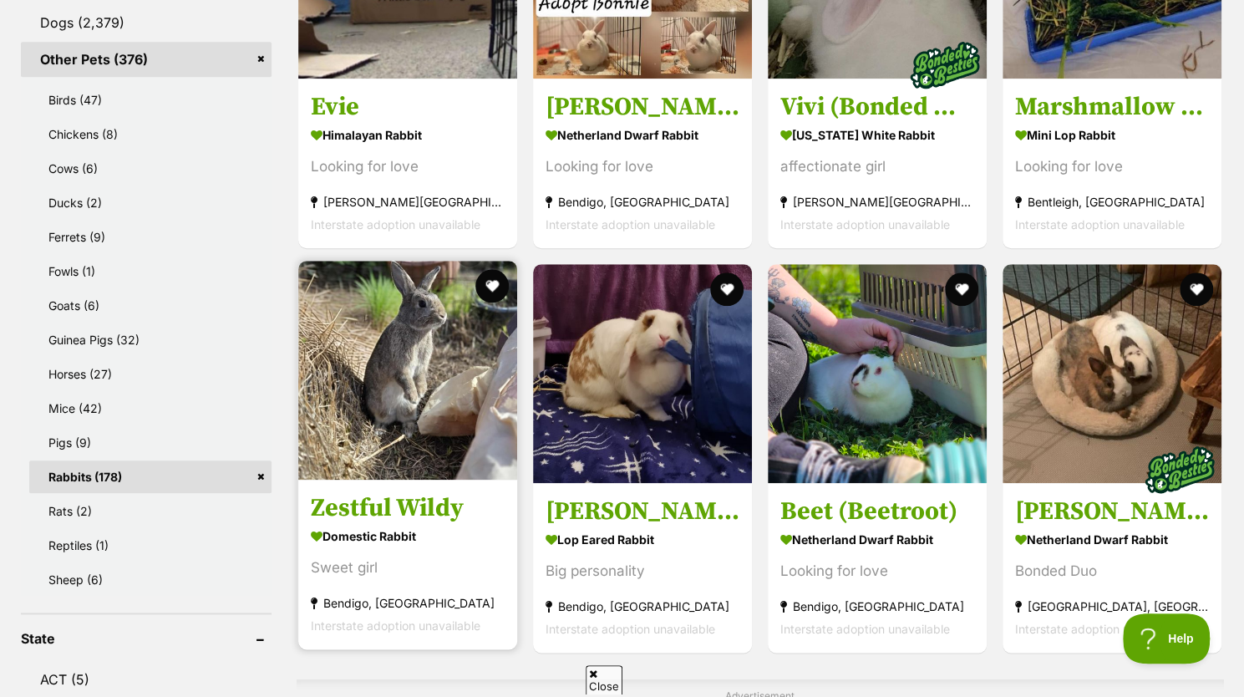
click at [473, 532] on strong "Domestic Rabbit" at bounding box center [408, 536] width 194 height 24
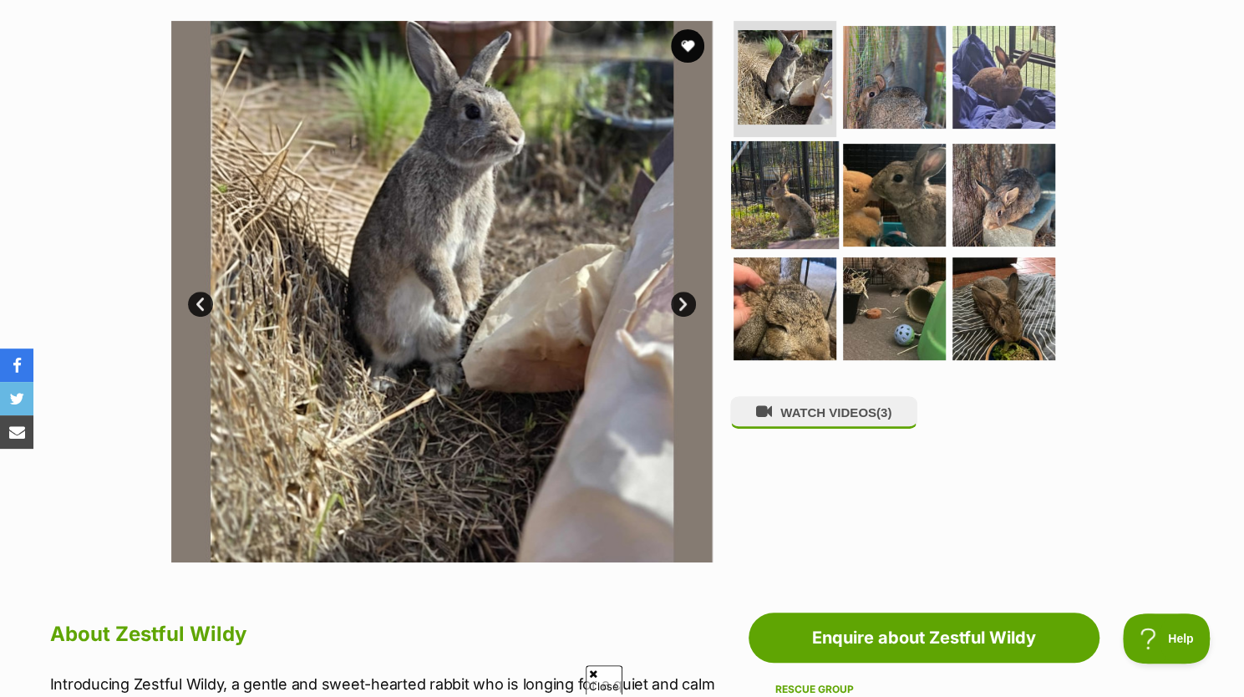
click at [796, 215] on img at bounding box center [785, 195] width 108 height 108
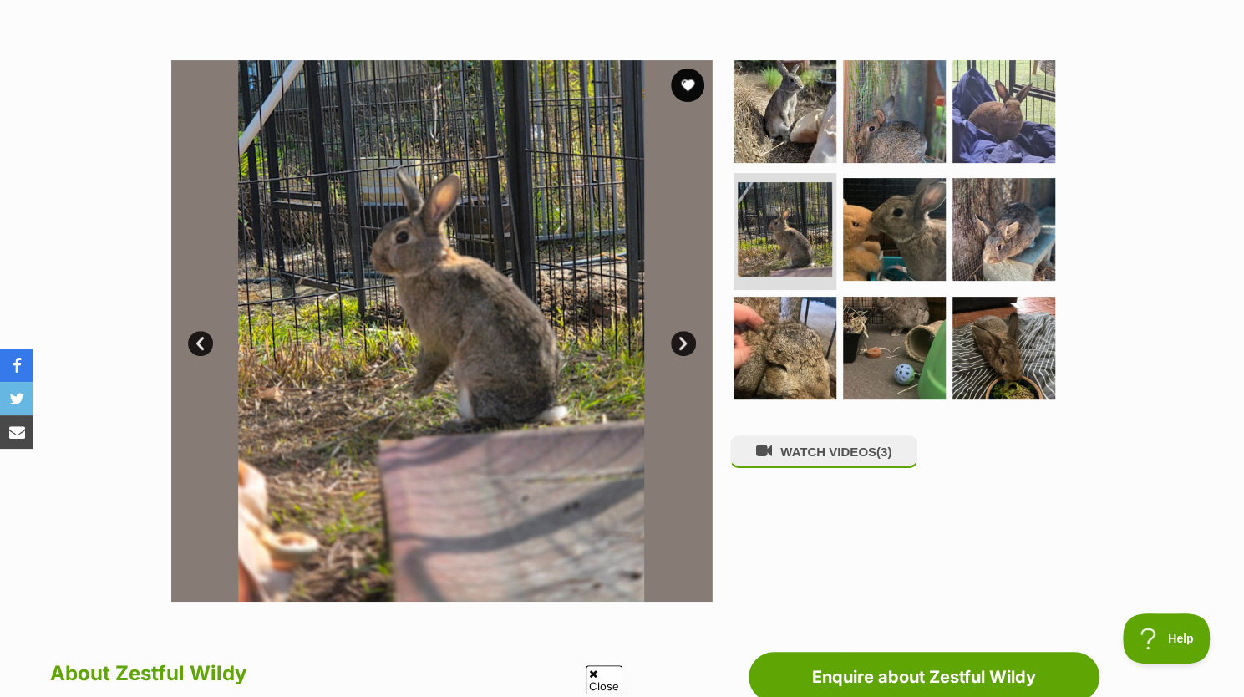
scroll to position [286, 0]
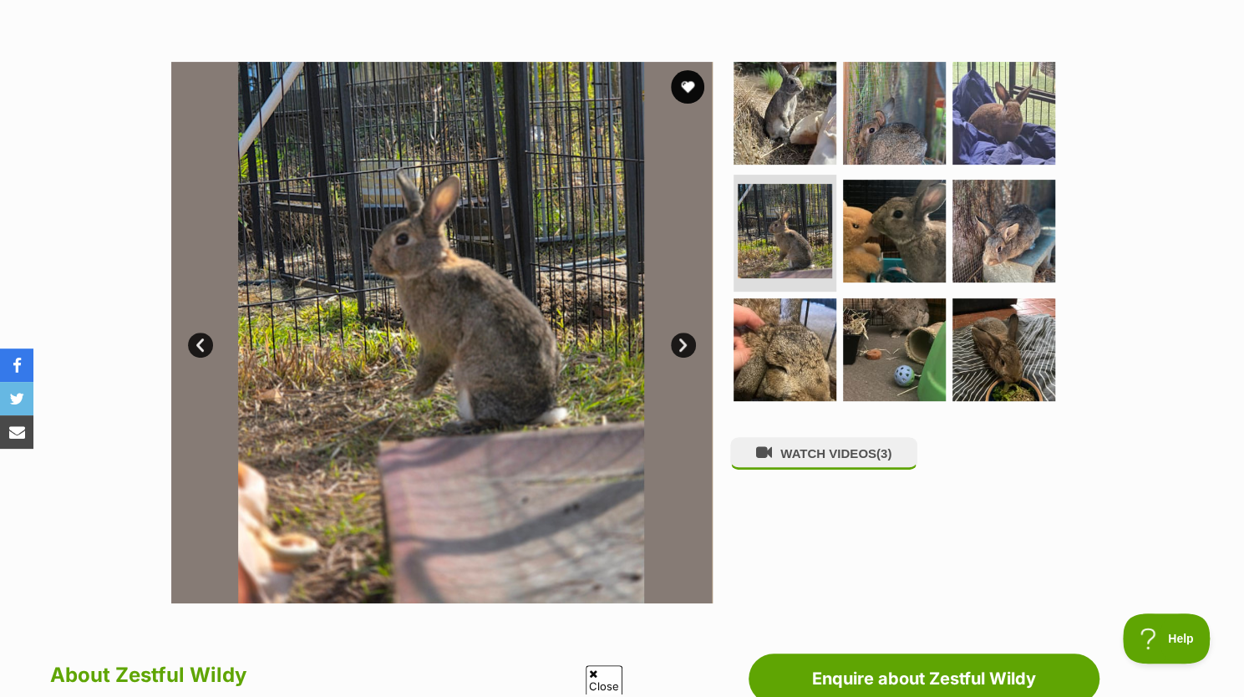
click at [688, 342] on link "Next" at bounding box center [683, 344] width 25 height 25
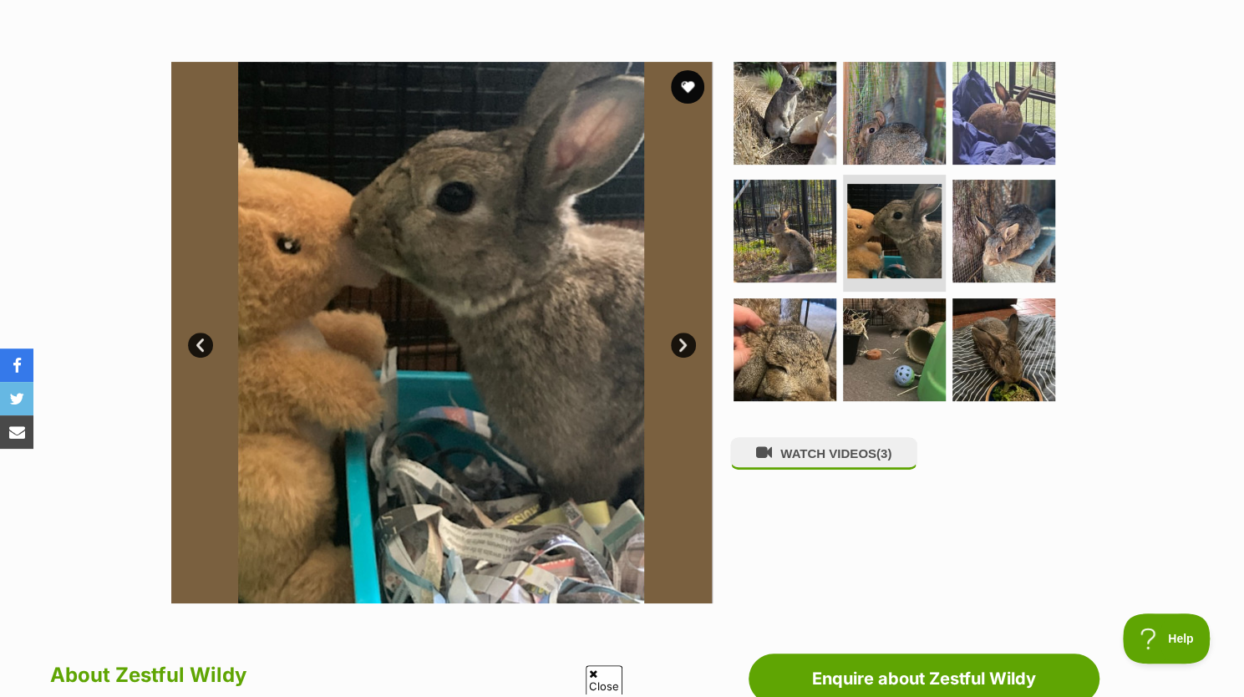
click at [688, 342] on link "Next" at bounding box center [683, 344] width 25 height 25
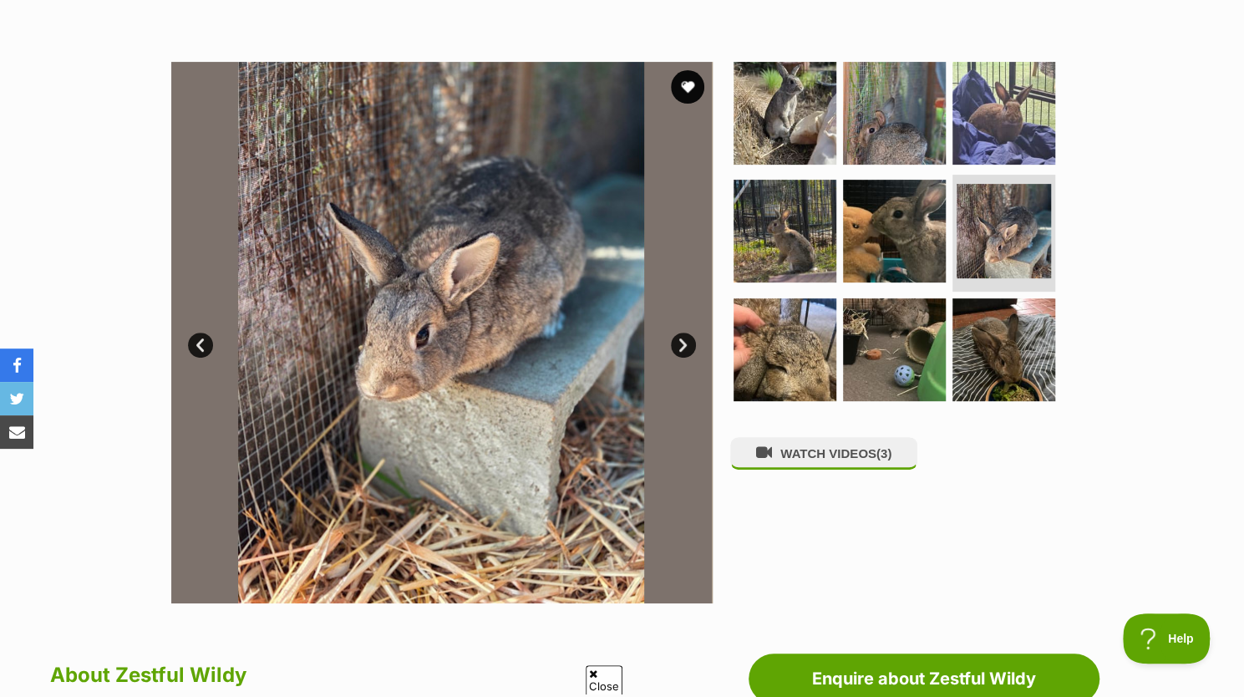
click at [688, 342] on link "Next" at bounding box center [683, 344] width 25 height 25
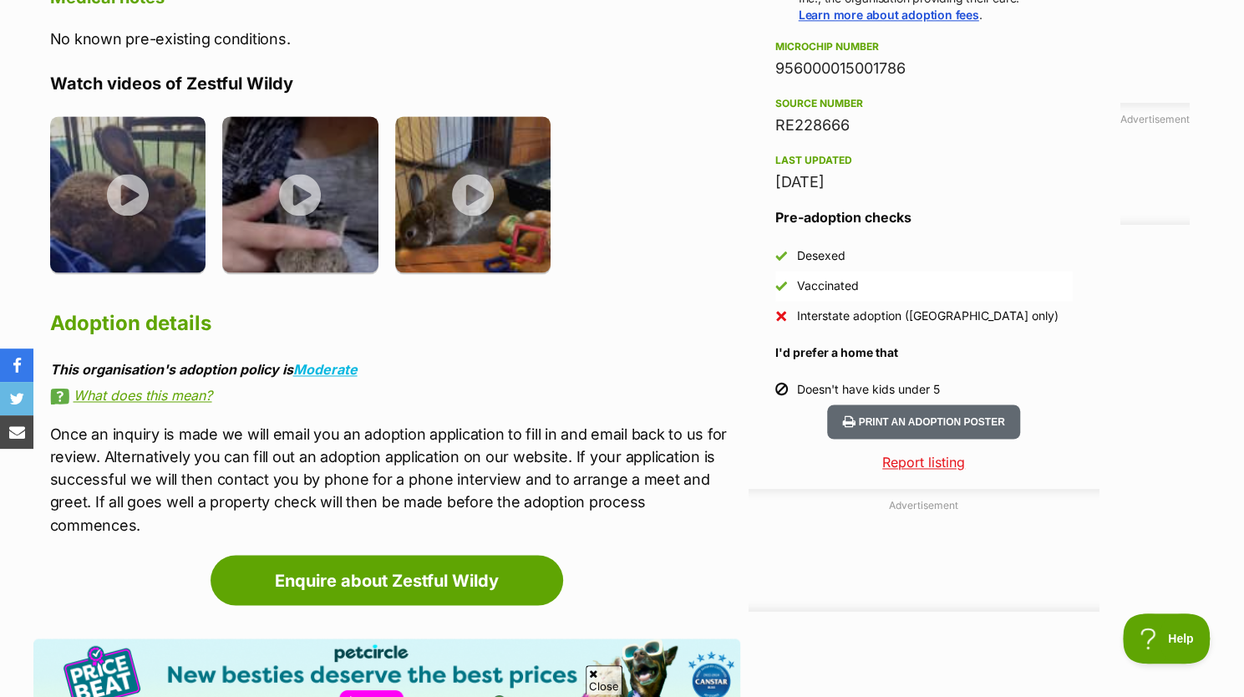
scroll to position [1347, 0]
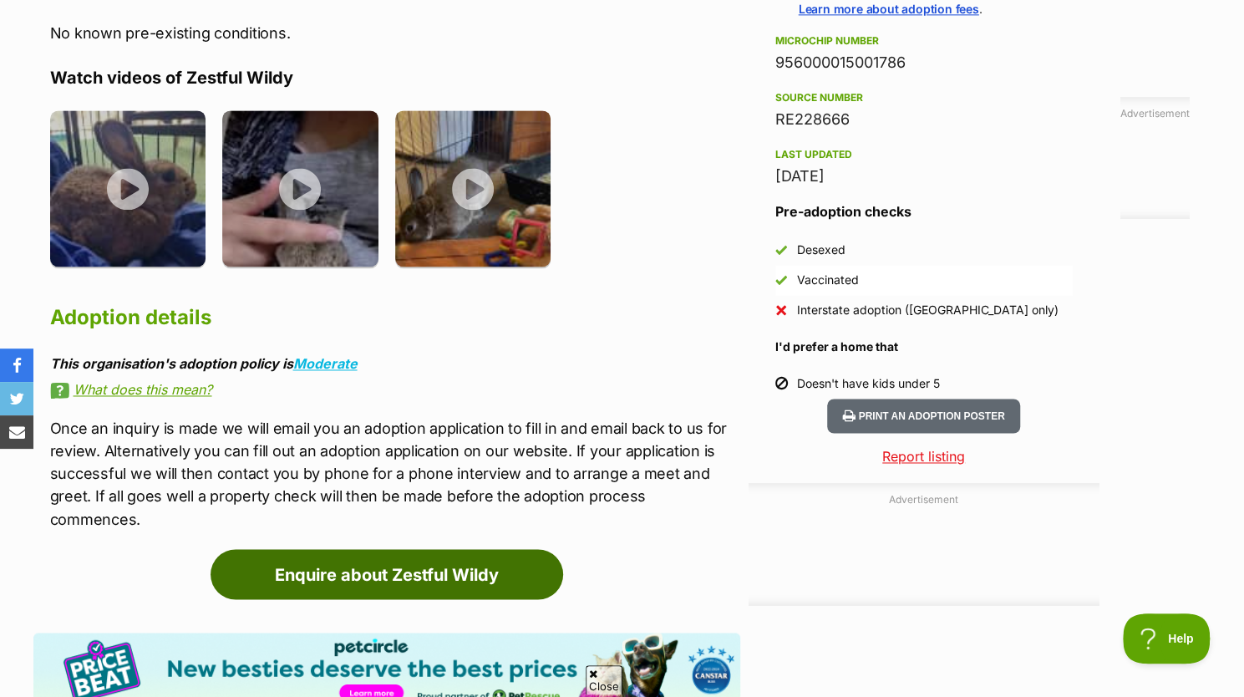
click at [506, 564] on link "Enquire about Zestful Wildy" at bounding box center [387, 574] width 353 height 50
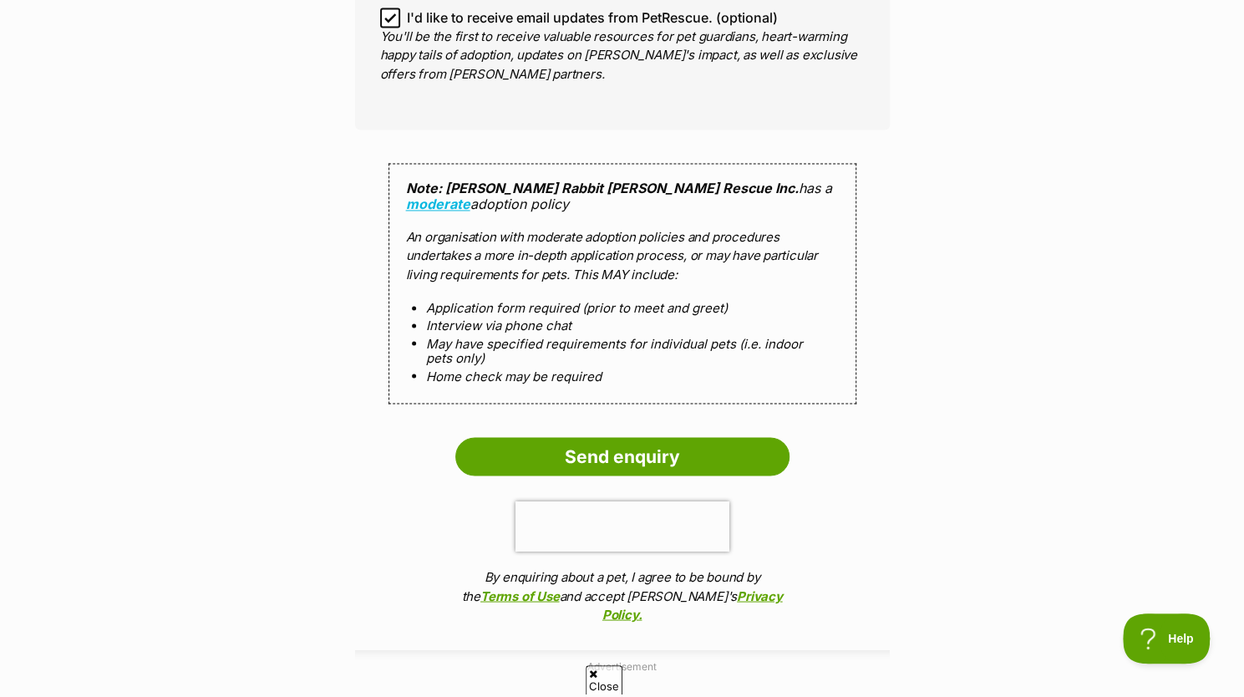
scroll to position [1548, 0]
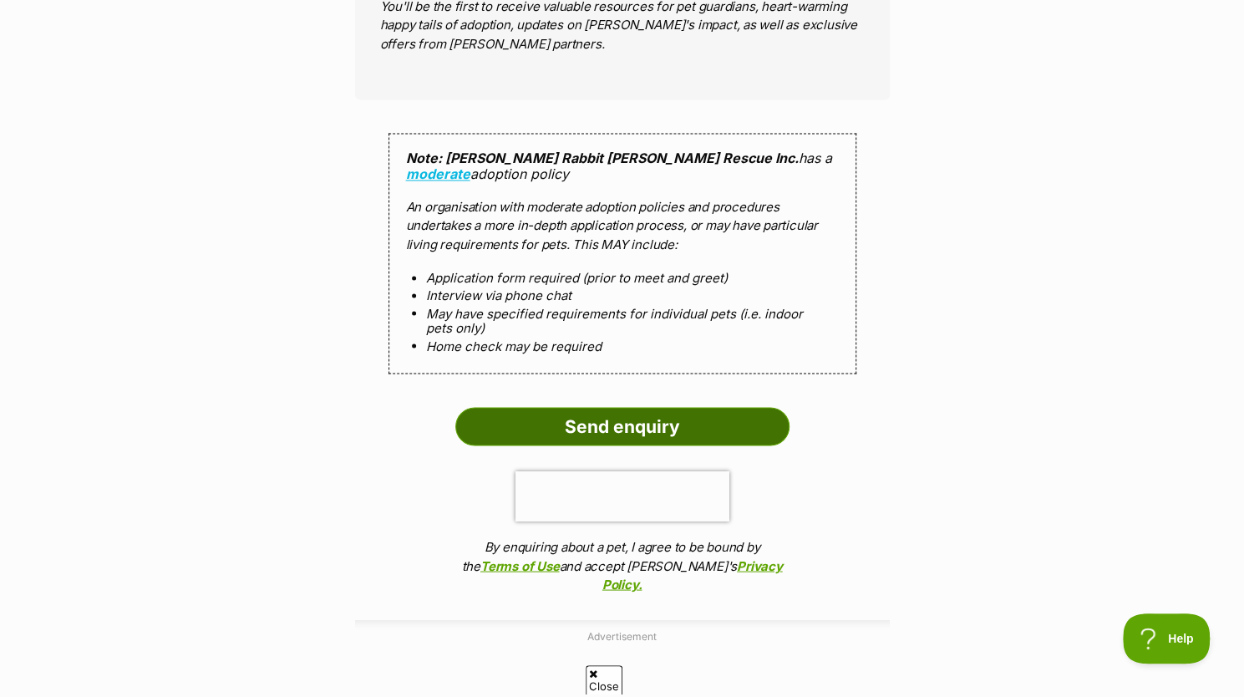
click at [607, 407] on input "Send enquiry" at bounding box center [622, 426] width 334 height 38
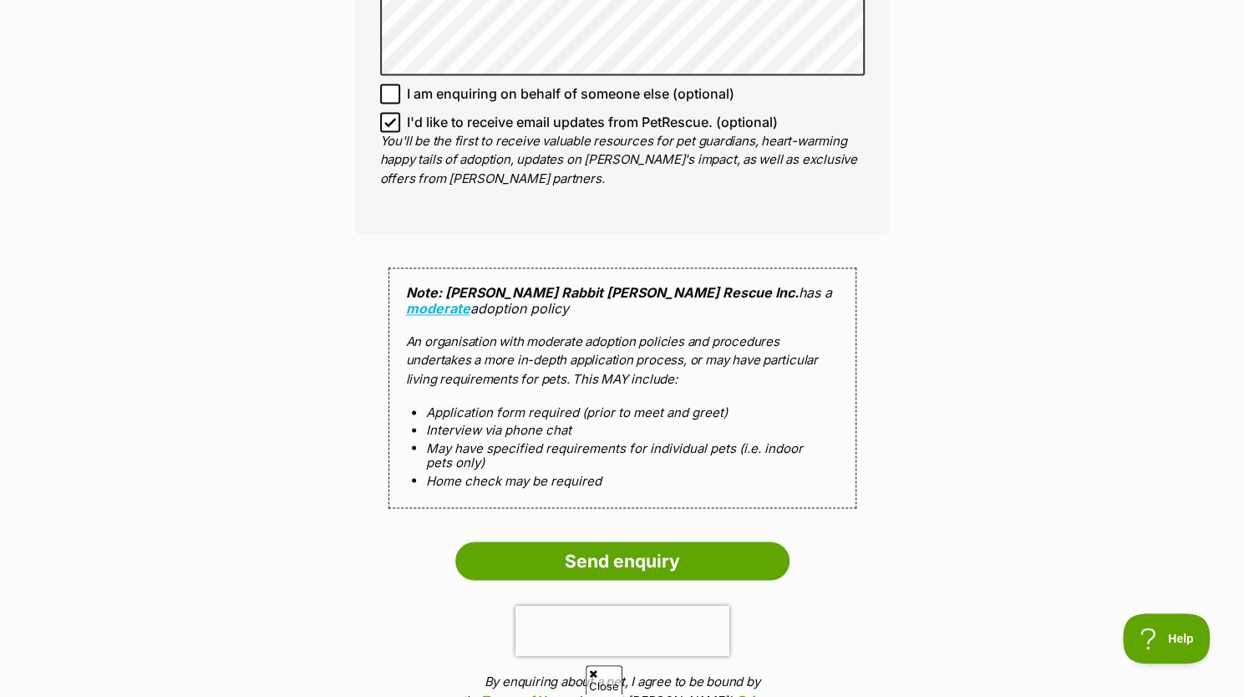
scroll to position [1393, 0]
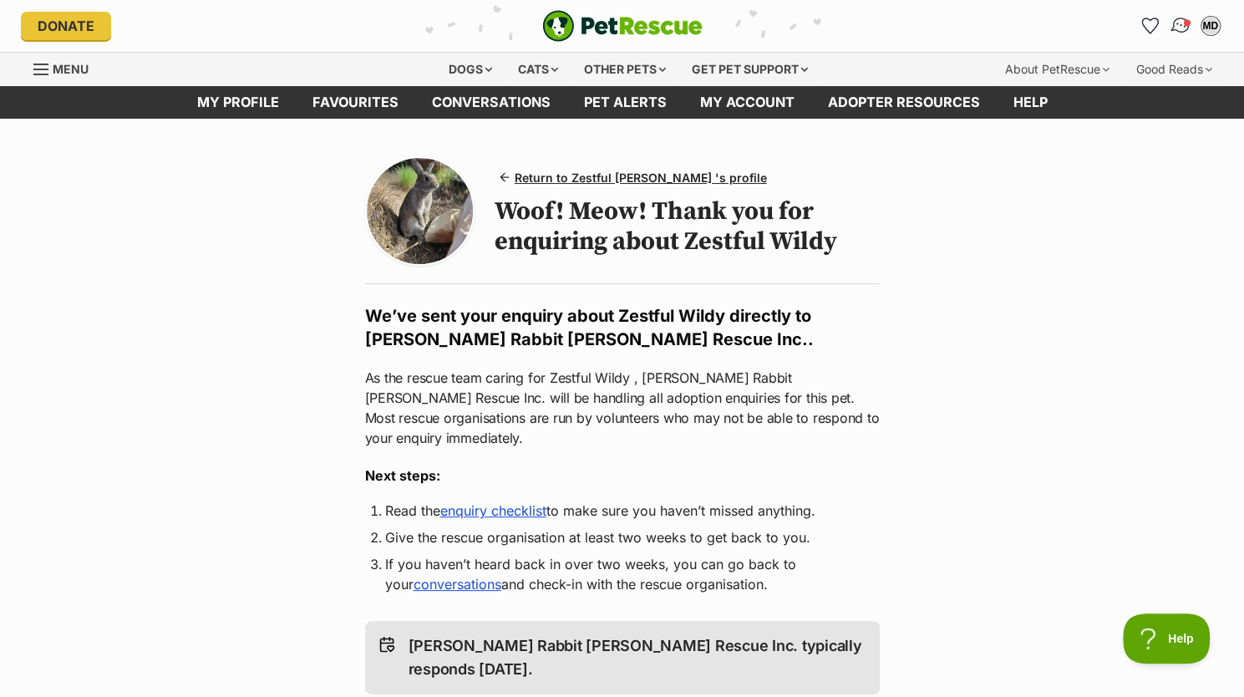
click at [1175, 25] on img "Conversations" at bounding box center [1180, 26] width 23 height 22
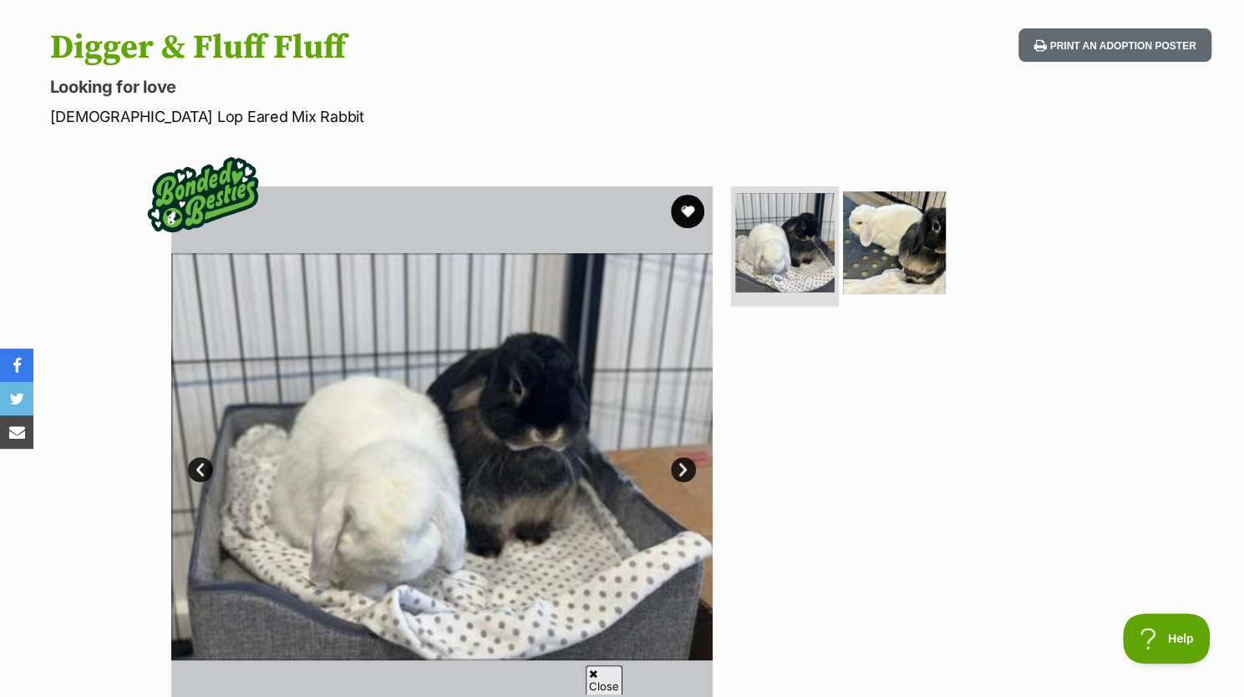
scroll to position [182, 0]
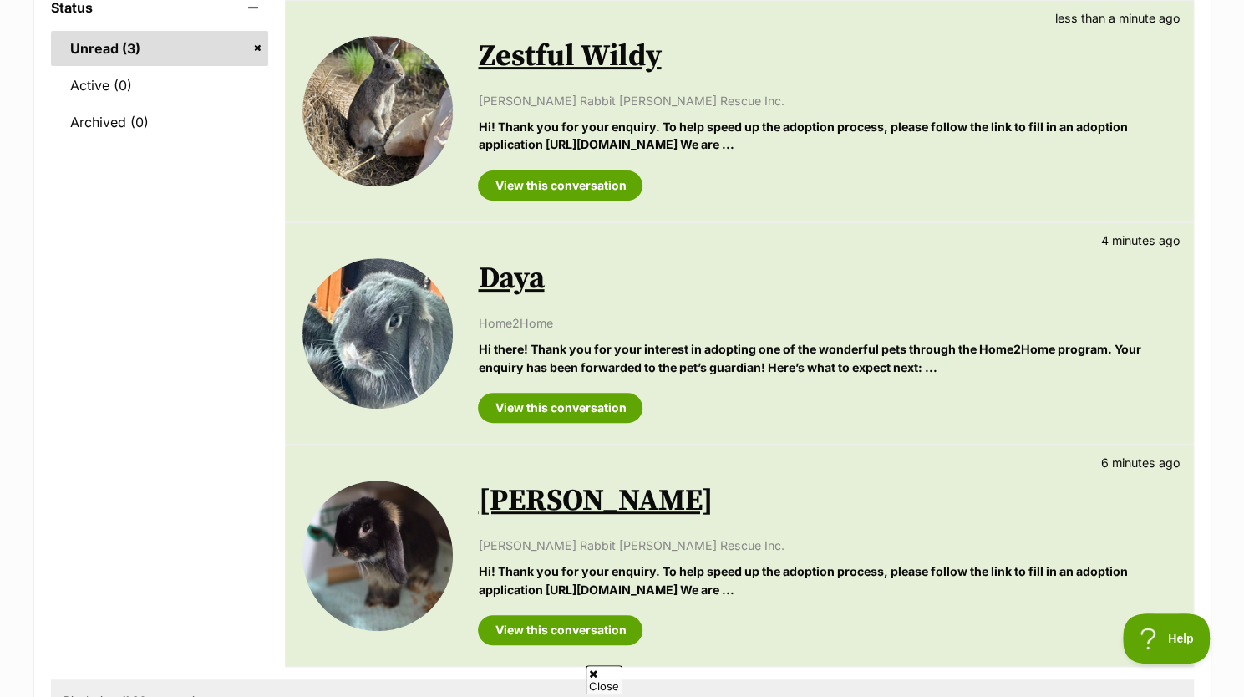
scroll to position [266, 0]
